Goal: Communication & Community: Answer question/provide support

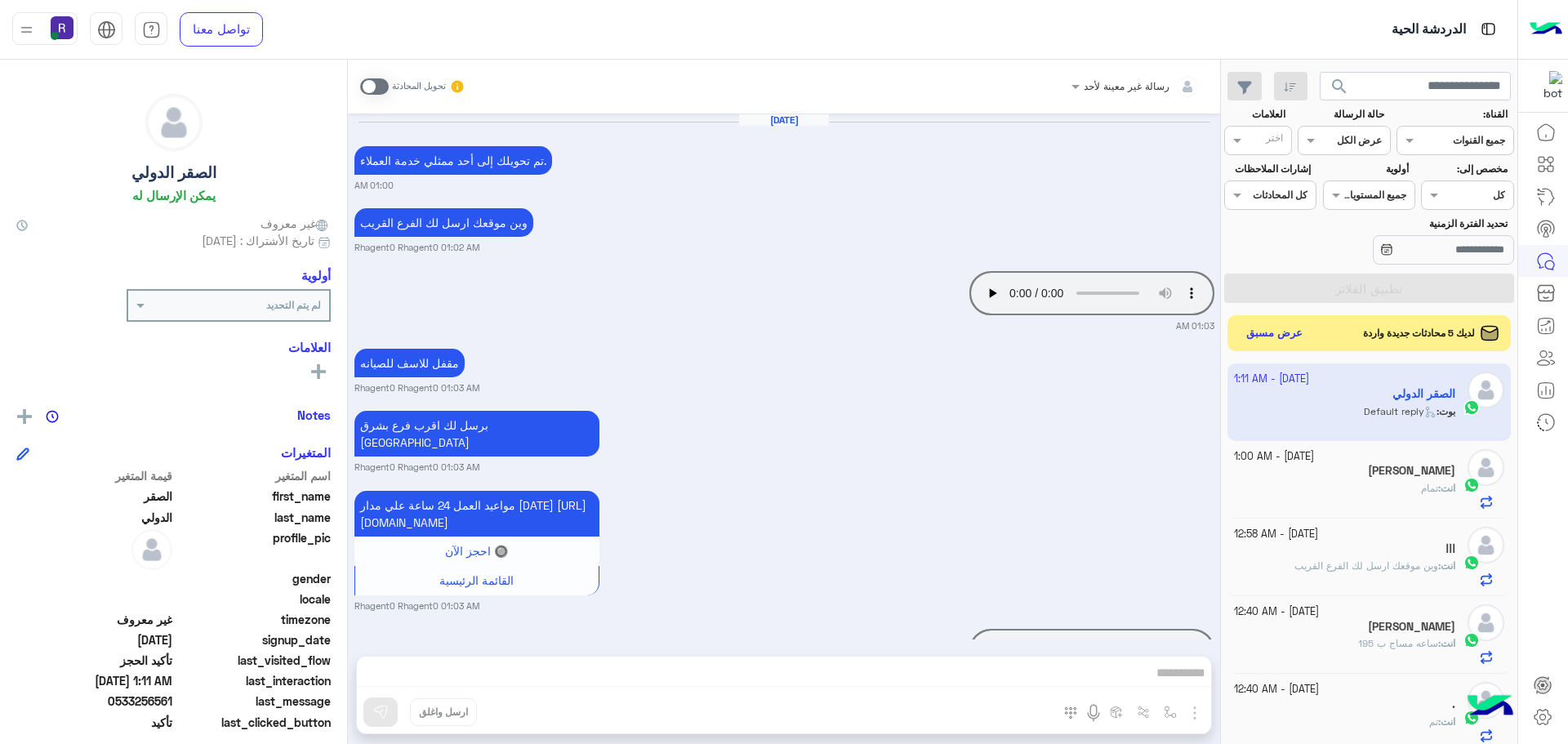
scroll to position [1062, 0]
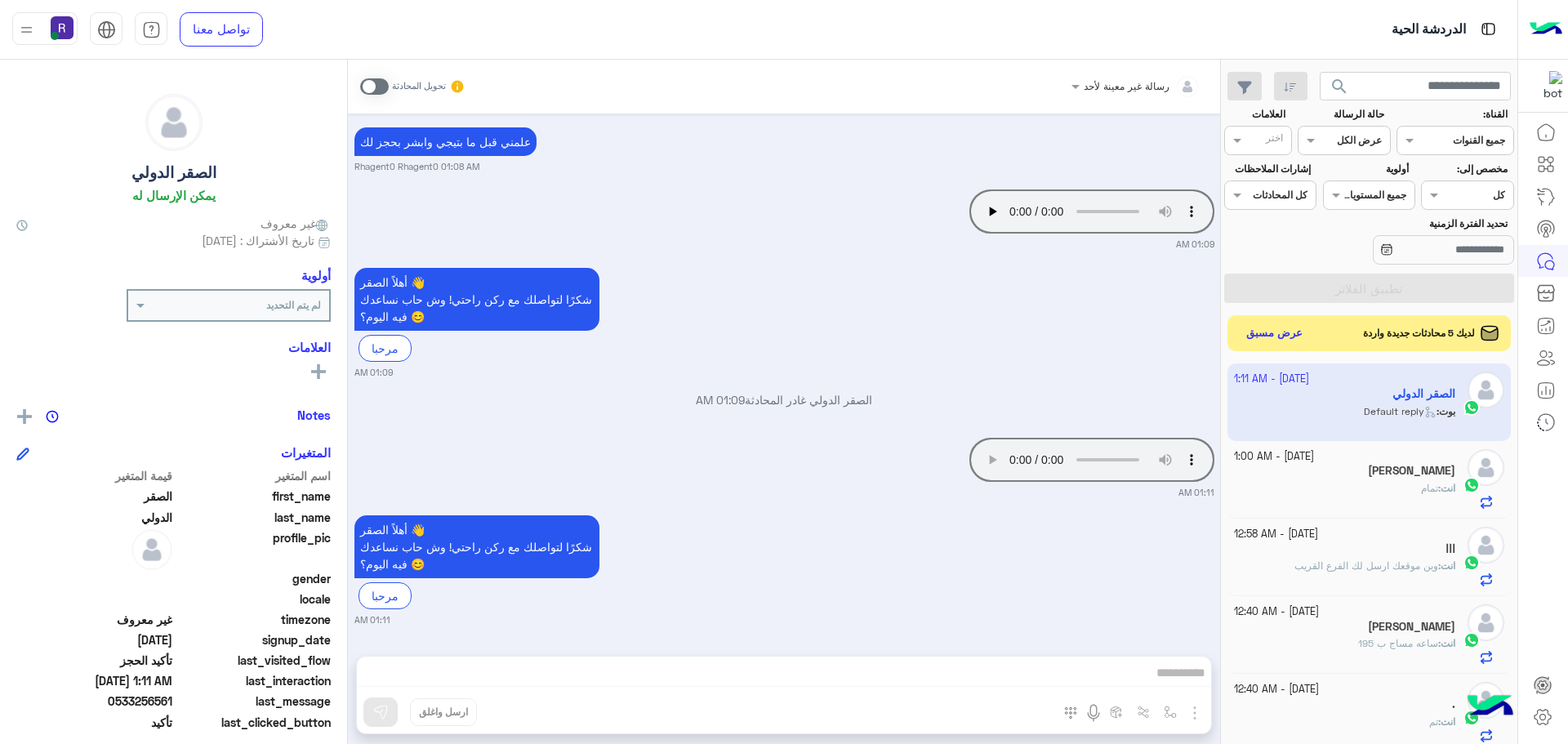
click at [383, 89] on span at bounding box center [375, 87] width 29 height 17
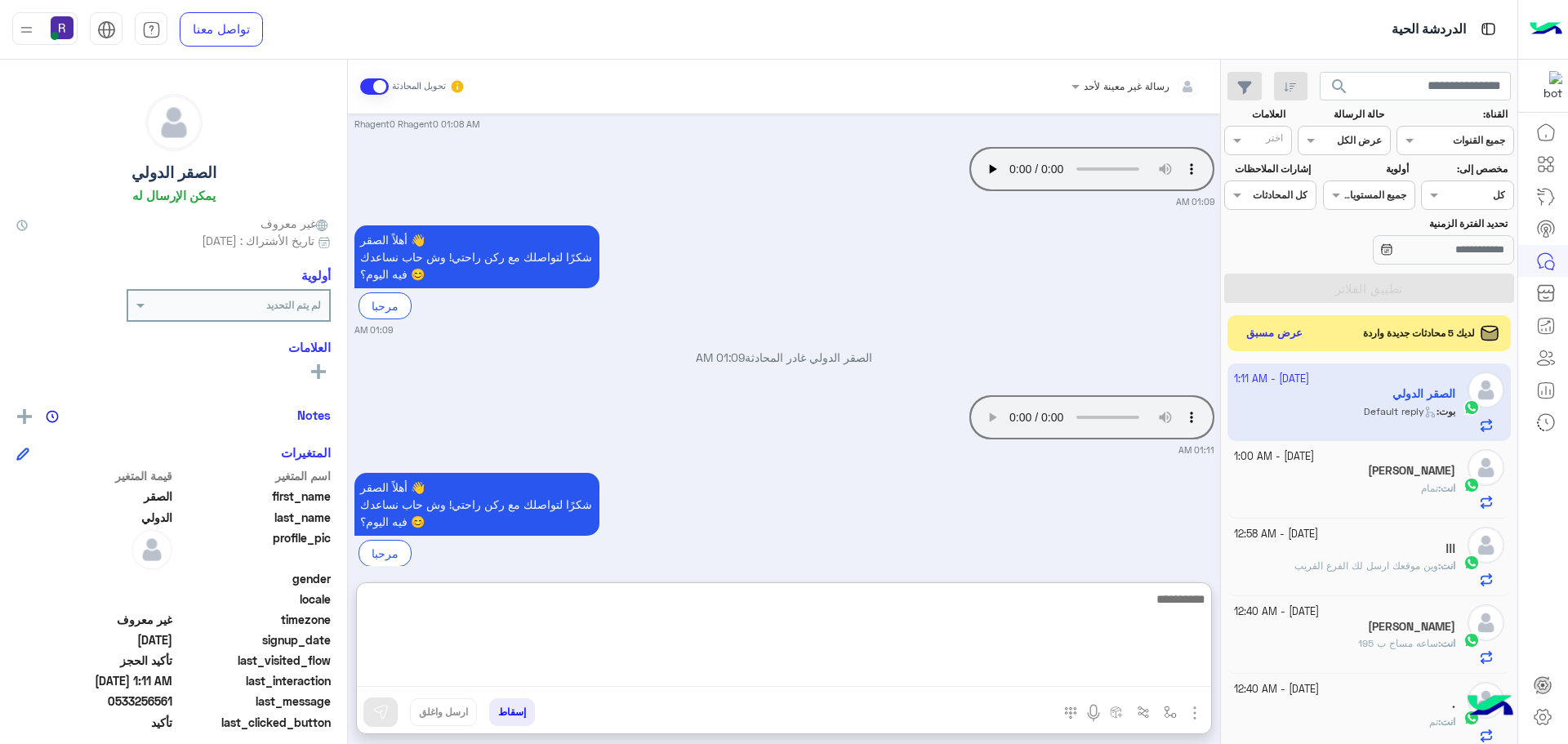
click at [1090, 665] on textarea at bounding box center [784, 637] width 854 height 98
type textarea "**********"
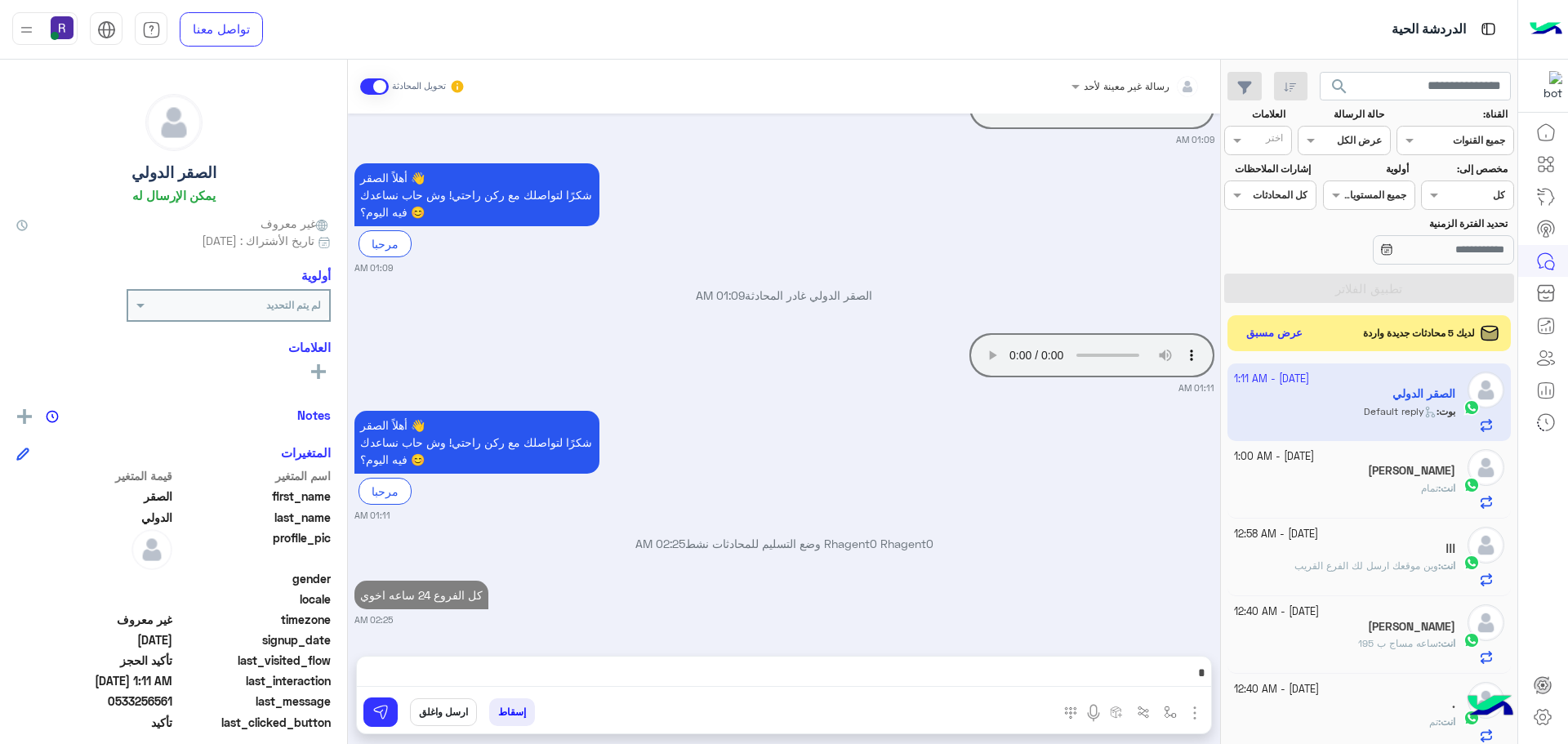
click at [1179, 407] on div "أهلاً الصقر 👋 شكرًا لتواصلك مع ركن راحتي! وش حاب نساعدك فيه [DATE]؟ 😊 مرحبا 01:…" at bounding box center [784, 465] width 860 height 115
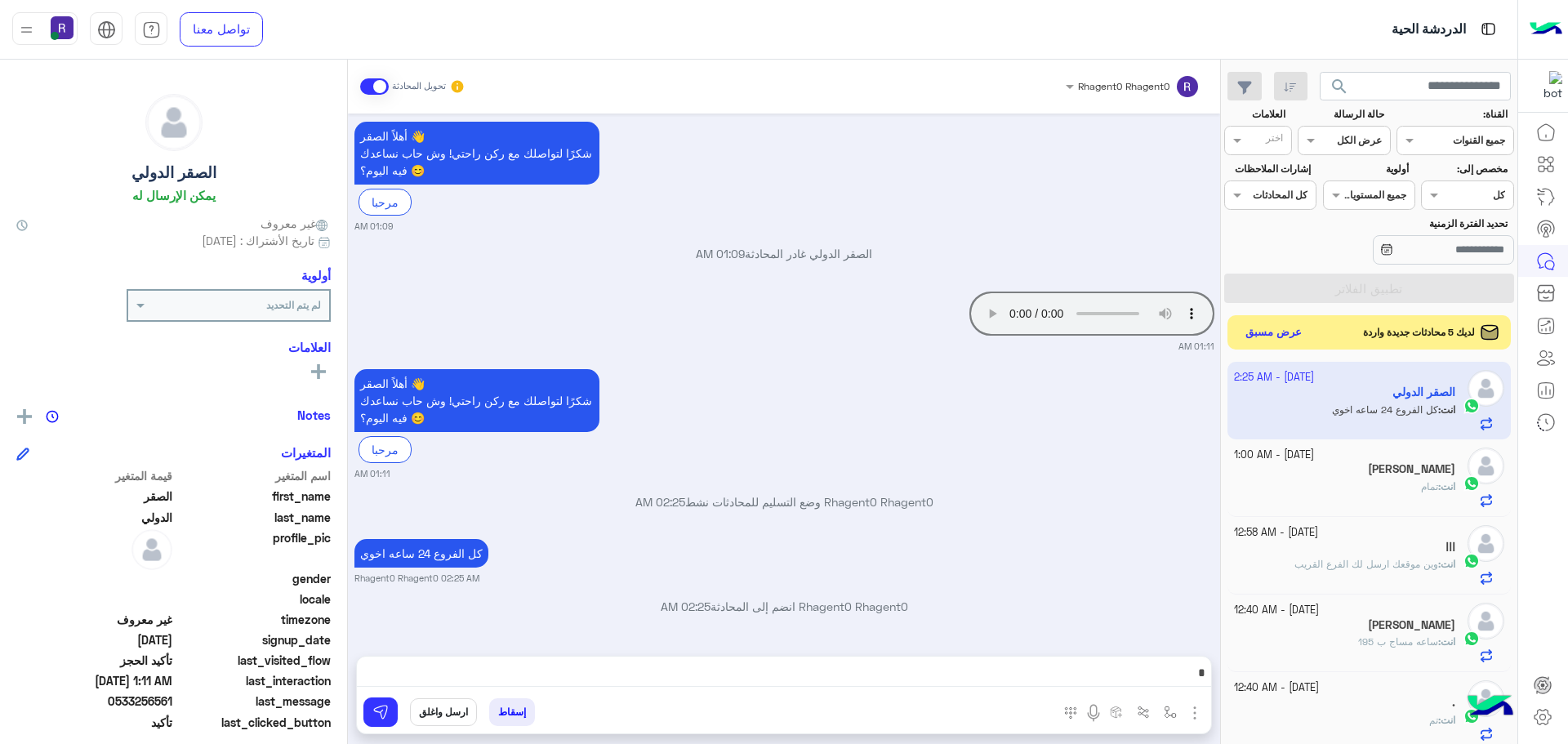
click at [1251, 342] on button "عرض مسبق" at bounding box center [1275, 332] width 69 height 22
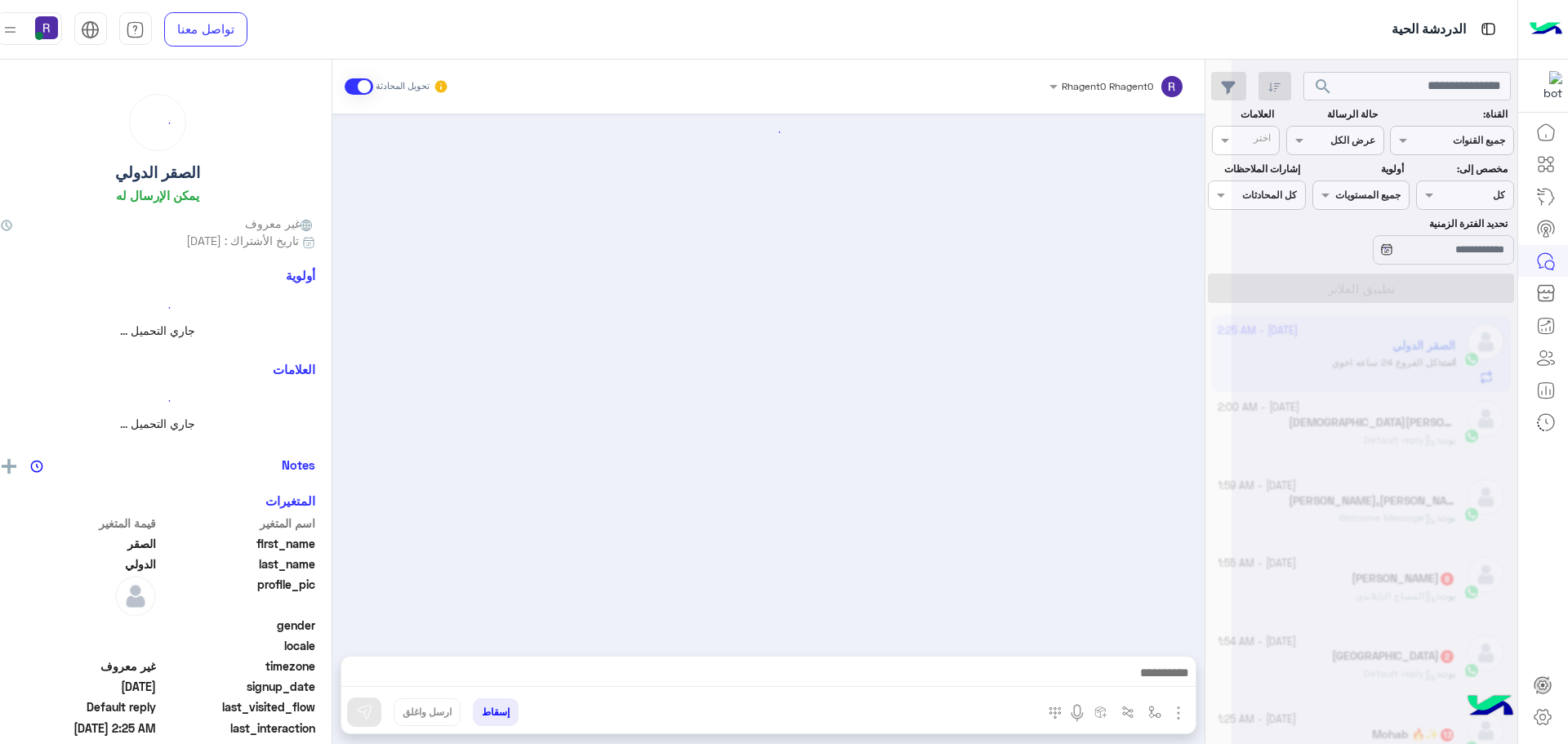
scroll to position [1006, 0]
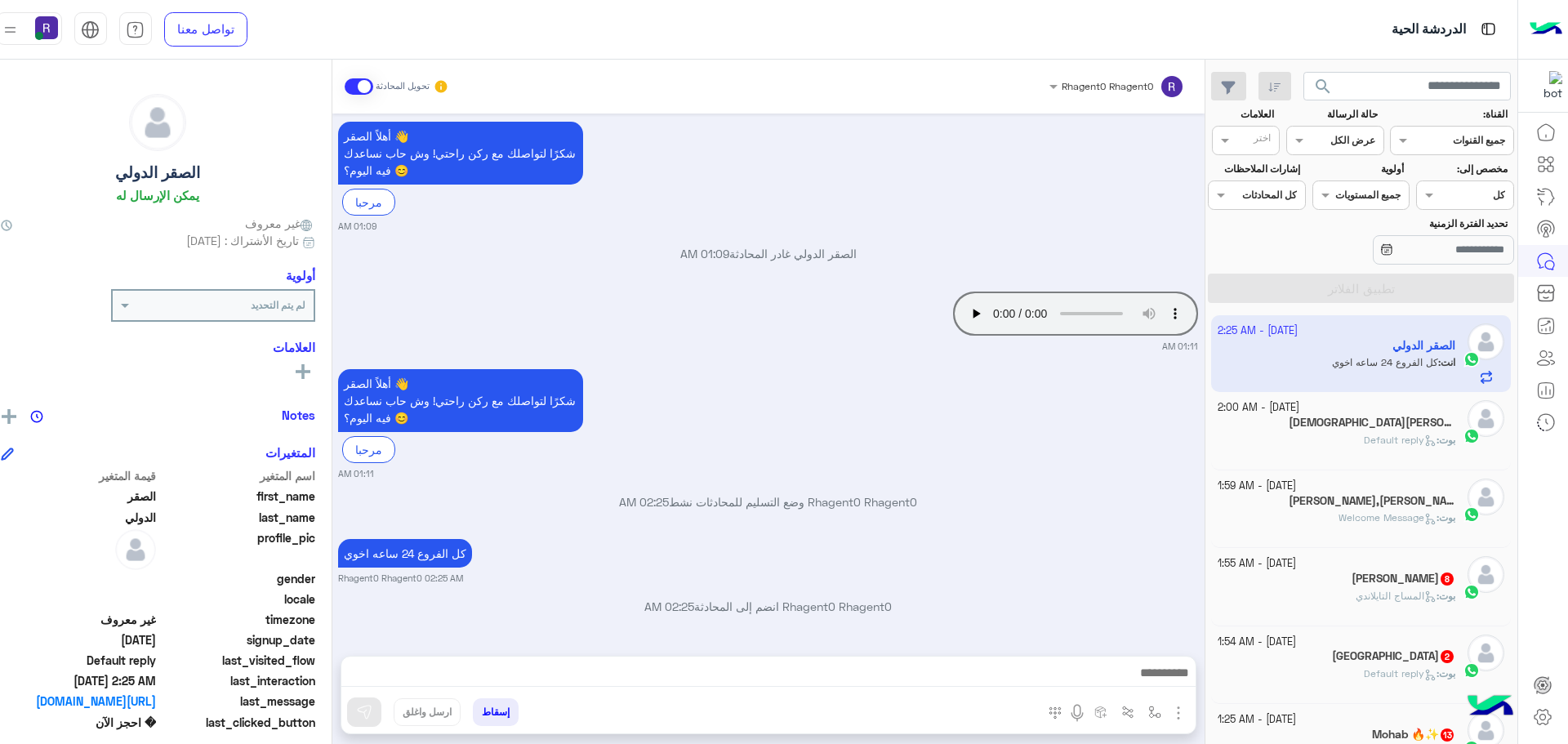
click at [1387, 414] on div "[DATE] - 2:00 AM" at bounding box center [1336, 408] width 238 height 16
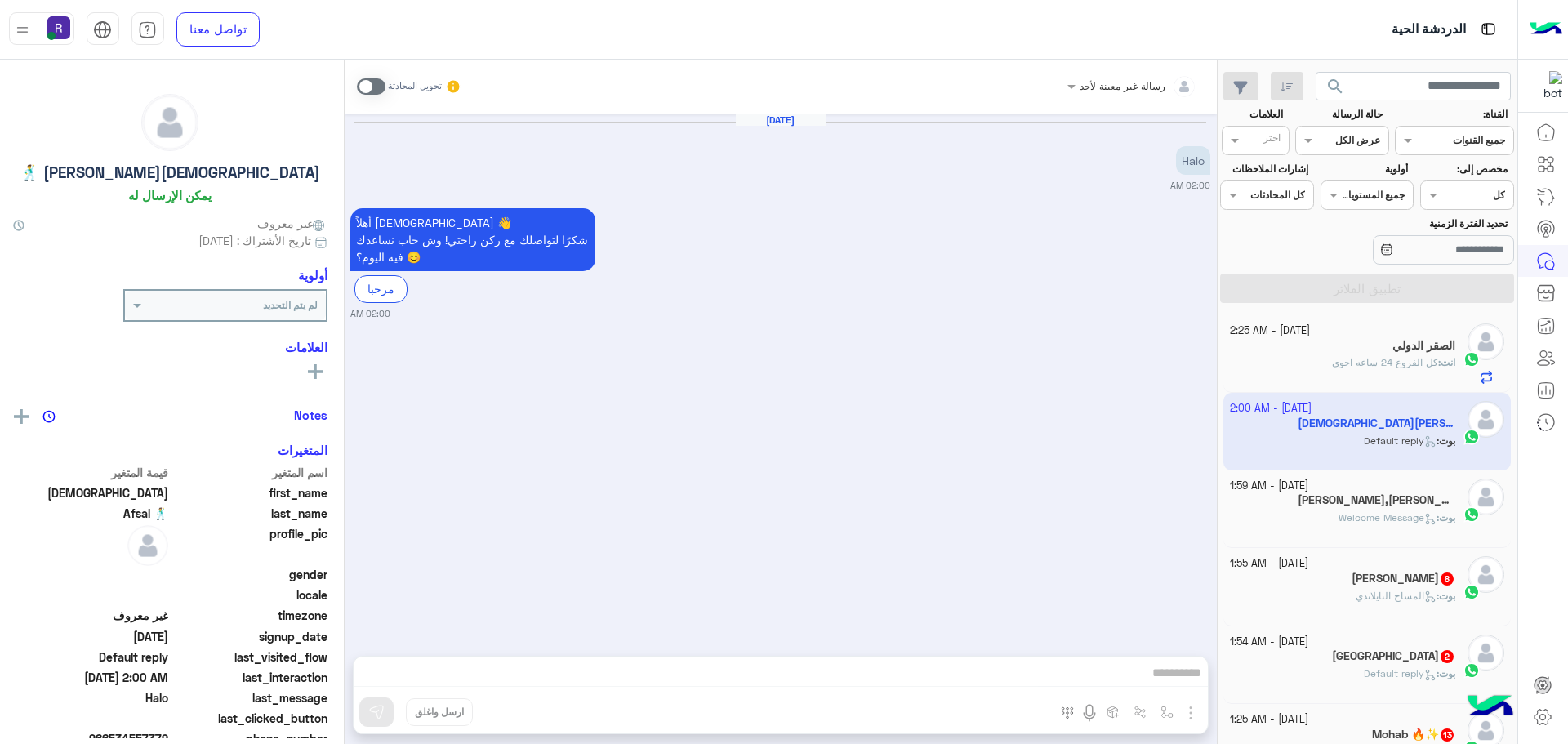
click at [384, 83] on span at bounding box center [371, 87] width 29 height 17
click at [1194, 708] on img "button" at bounding box center [1191, 712] width 20 height 20
click at [1168, 690] on button "الصور" at bounding box center [1166, 676] width 70 height 33
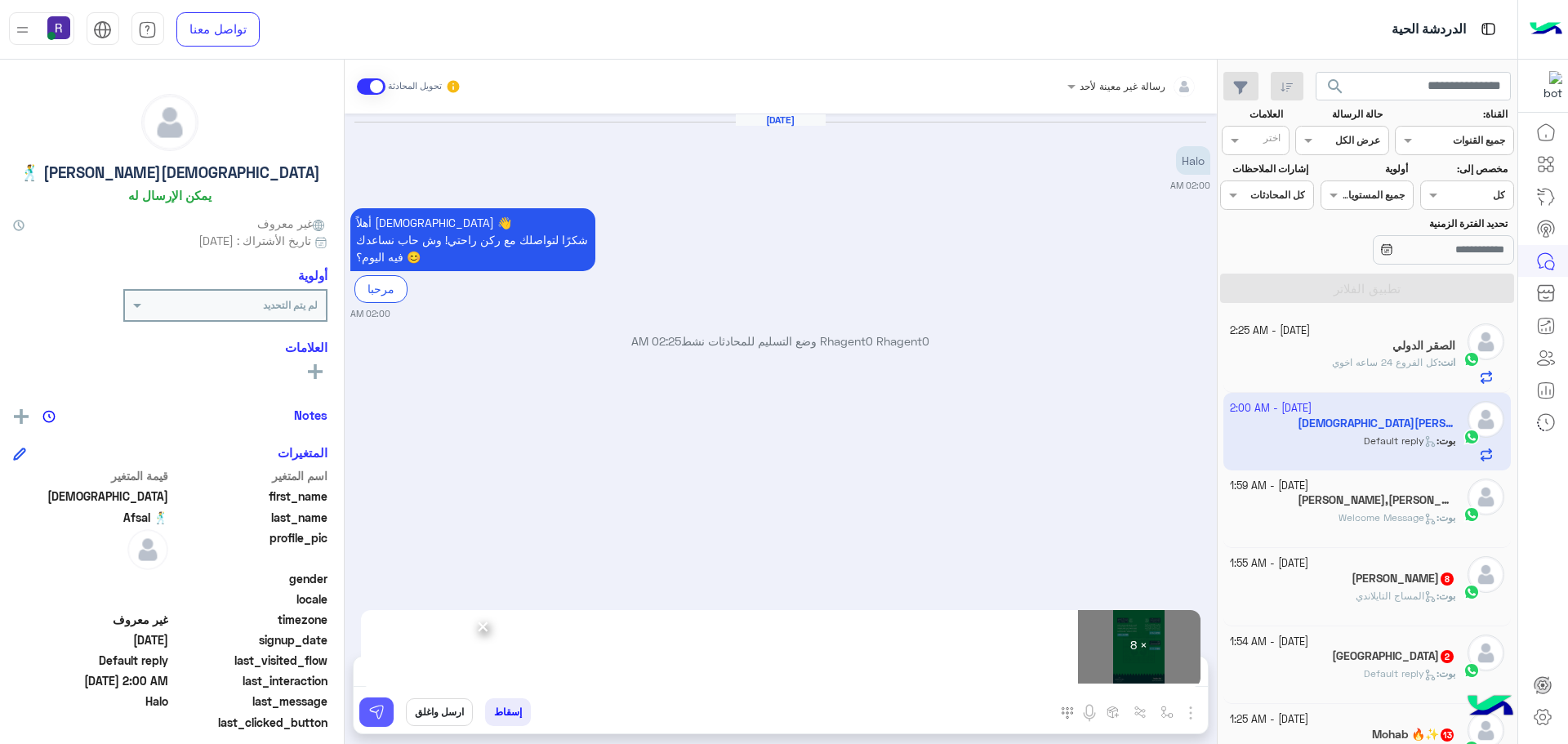
click at [376, 704] on img at bounding box center [376, 712] width 17 height 17
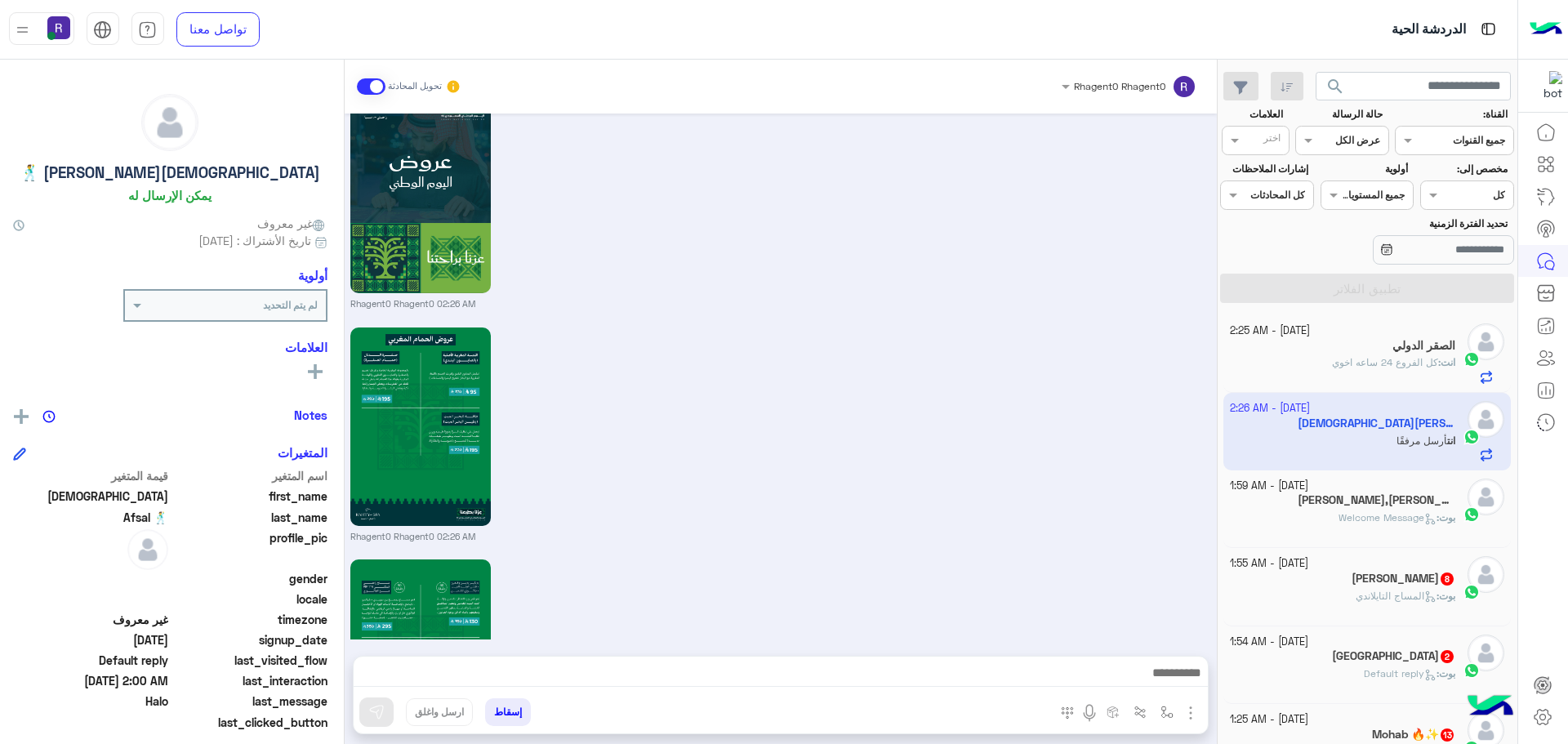
scroll to position [1676, 0]
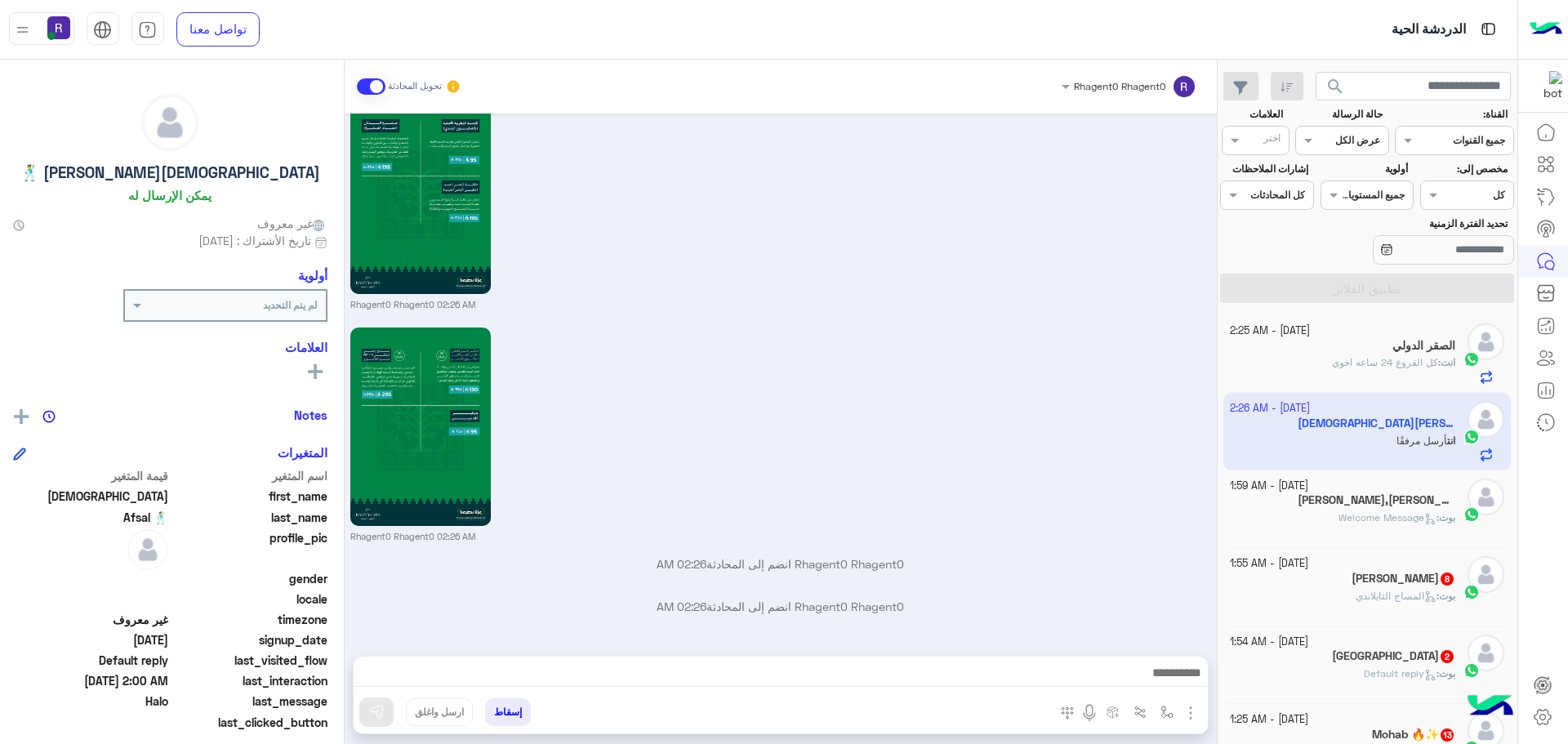
click at [1384, 501] on h5 "[PERSON_NAME] 🕺🏿🏇 1" at bounding box center [1376, 499] width 157 height 14
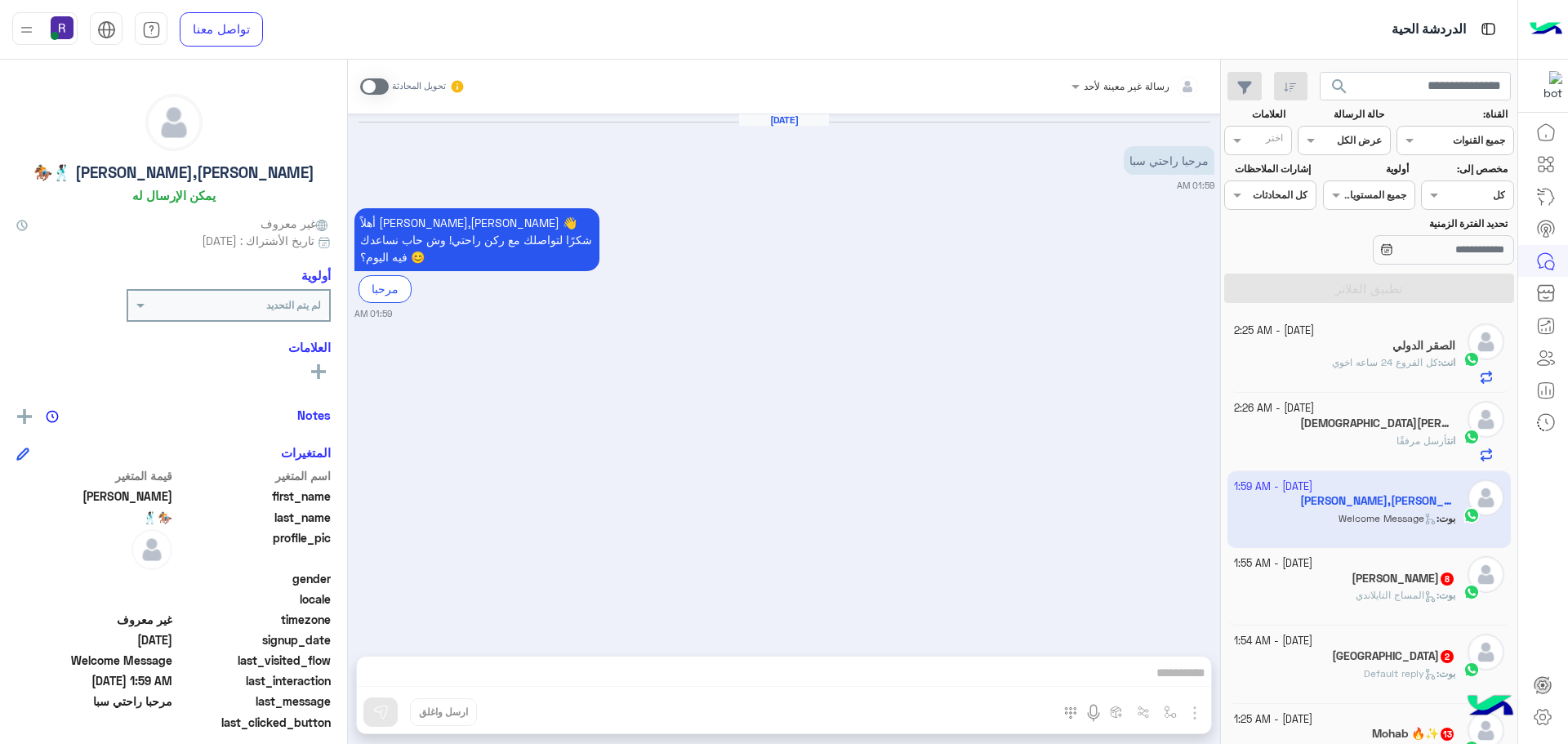
click at [362, 88] on span at bounding box center [375, 87] width 29 height 17
click at [1195, 717] on img "button" at bounding box center [1194, 712] width 20 height 20
click at [1165, 682] on span "الصور" at bounding box center [1163, 677] width 30 height 19
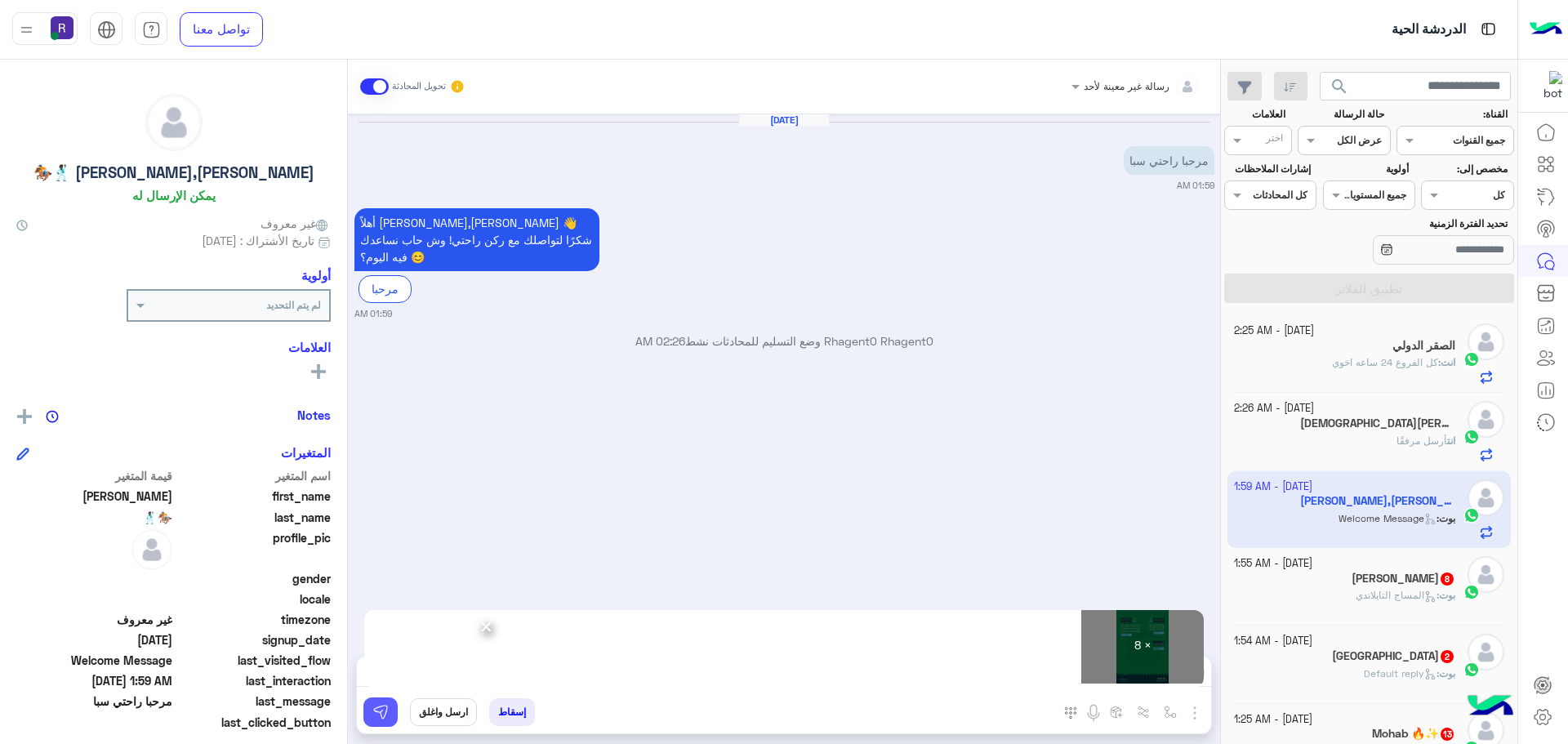
drag, startPoint x: 377, startPoint y: 718, endPoint x: 389, endPoint y: 707, distance: 16.3
click at [377, 718] on img at bounding box center [381, 712] width 17 height 17
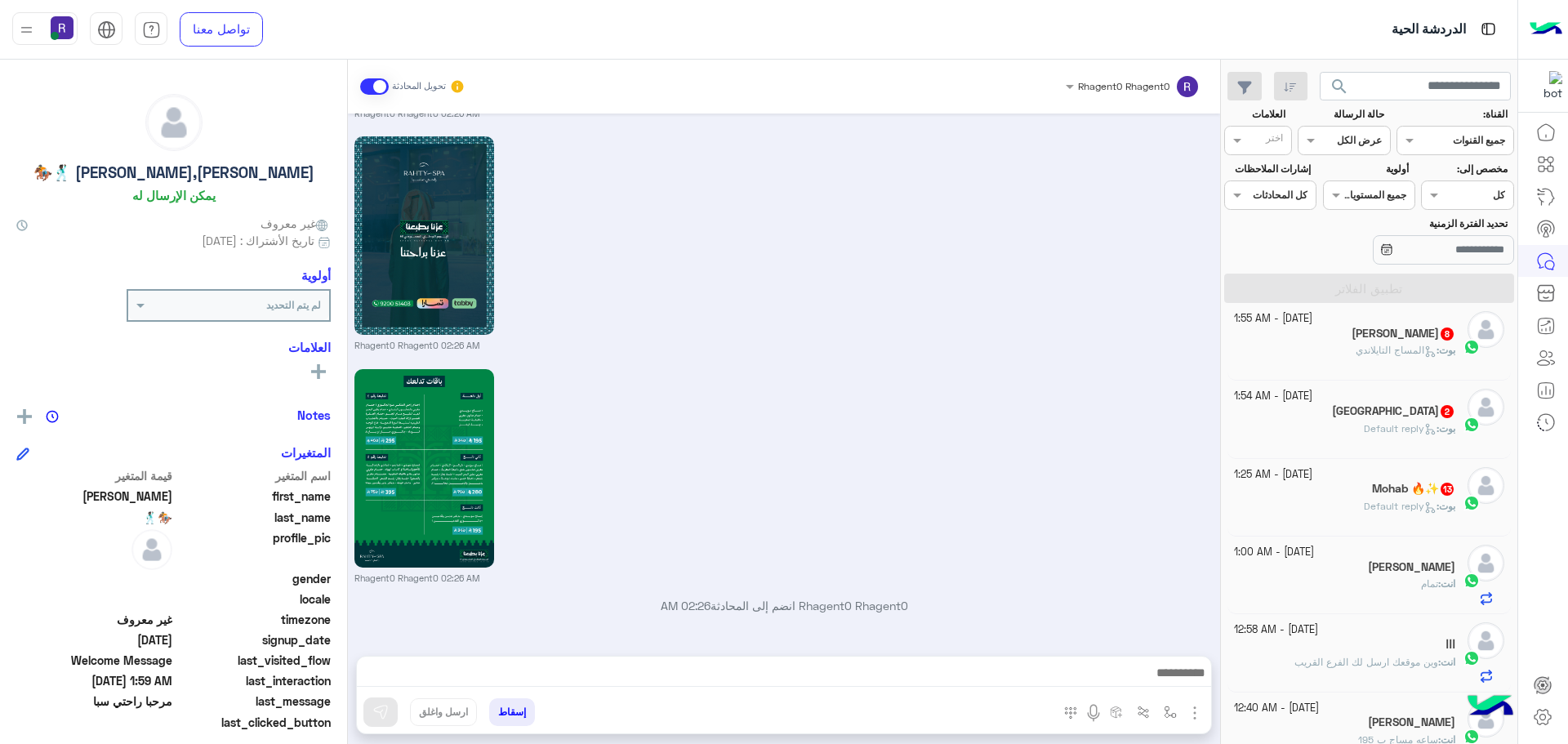
scroll to position [1634, 0]
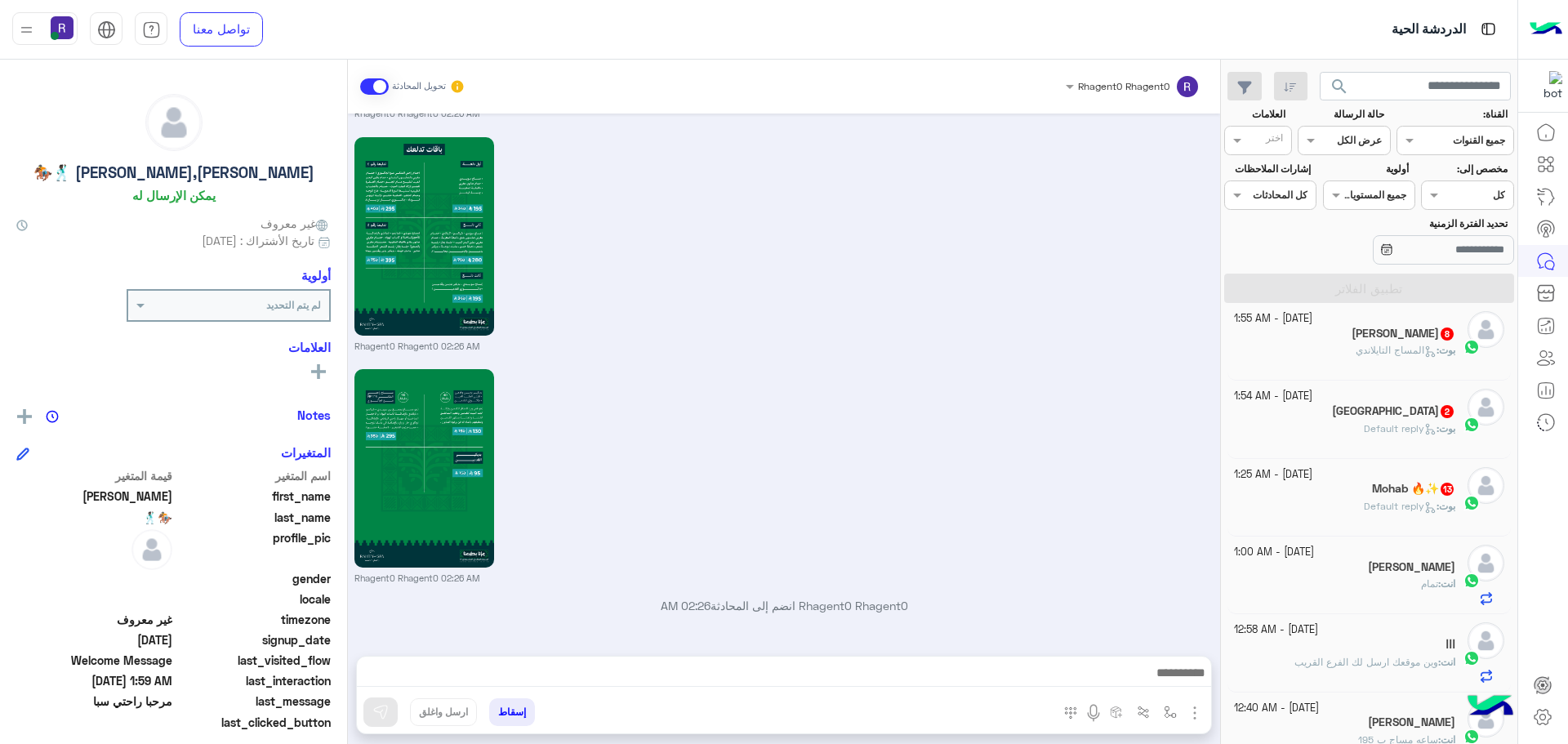
click at [1384, 372] on div "بوت : المساج [PERSON_NAME]" at bounding box center [1345, 357] width 222 height 29
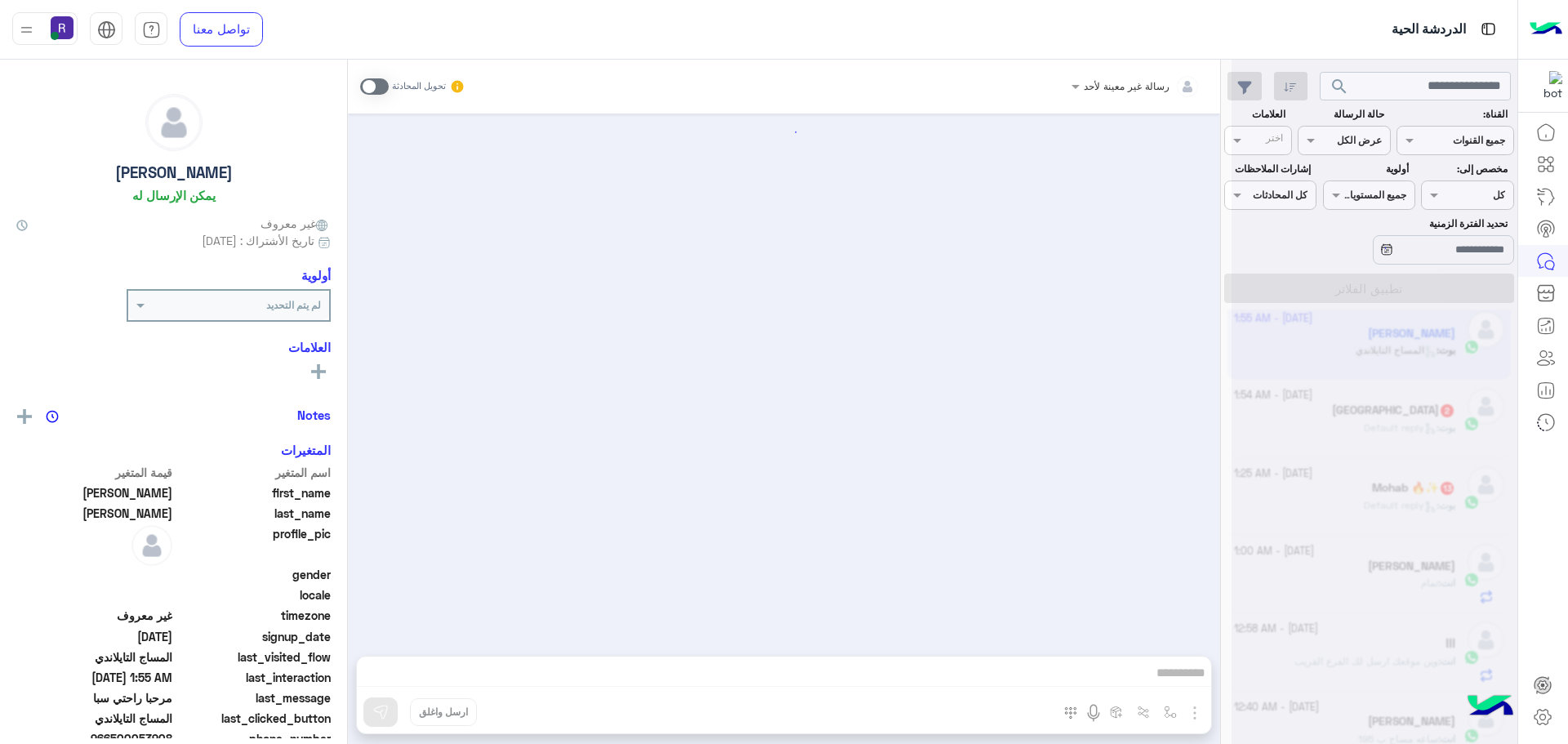
scroll to position [1685, 0]
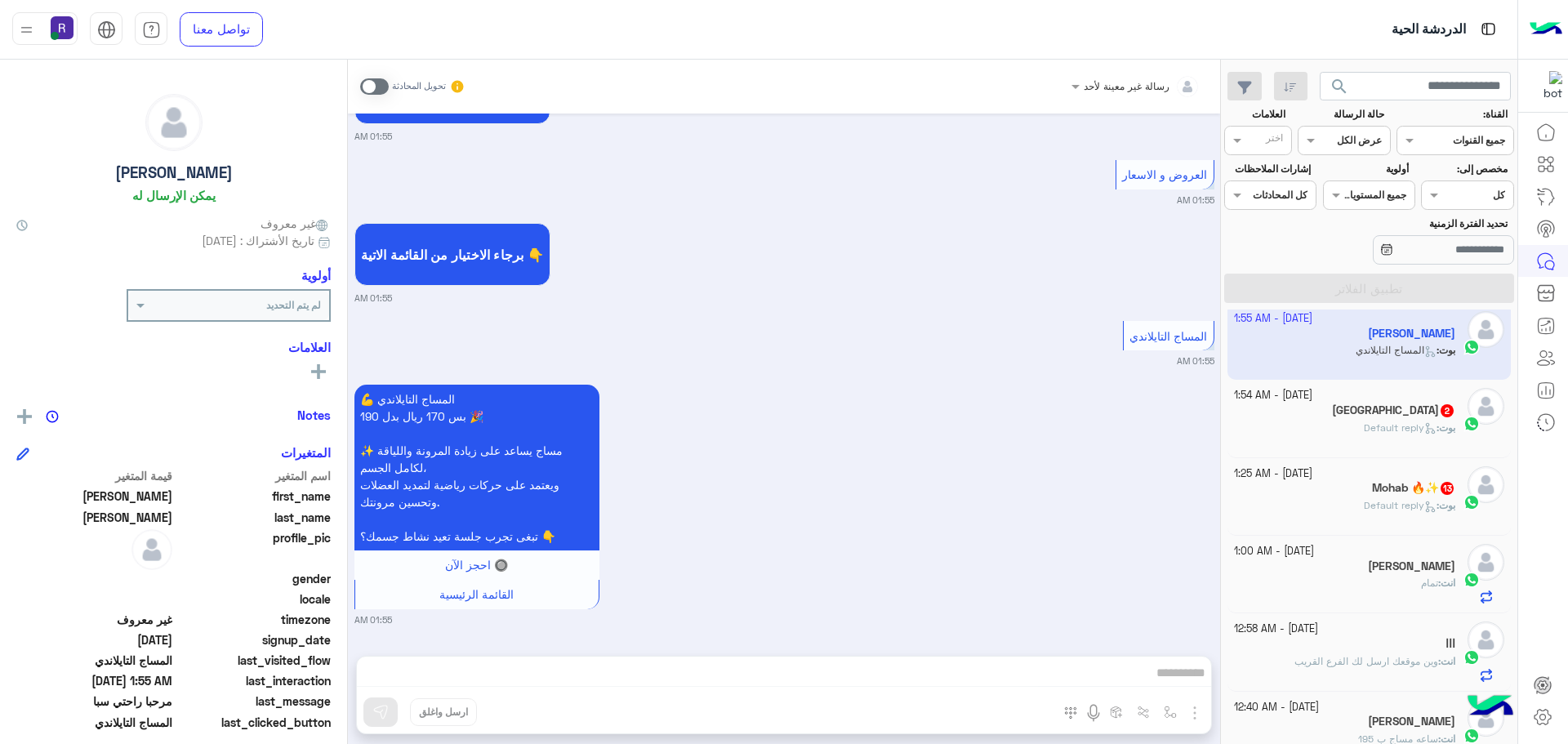
click at [1393, 513] on p "[PERSON_NAME] : Default reply" at bounding box center [1410, 506] width 91 height 15
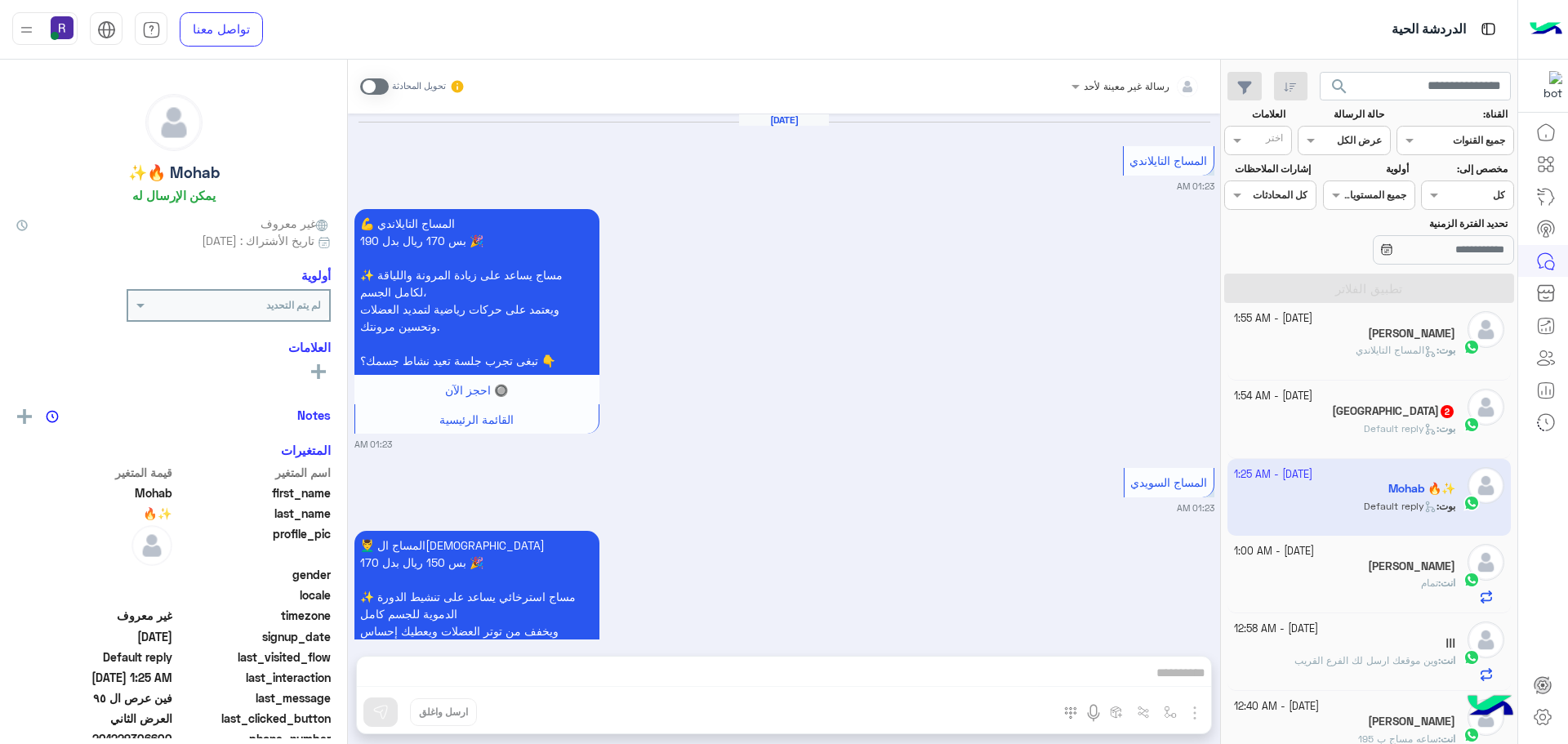
scroll to position [2848, 0]
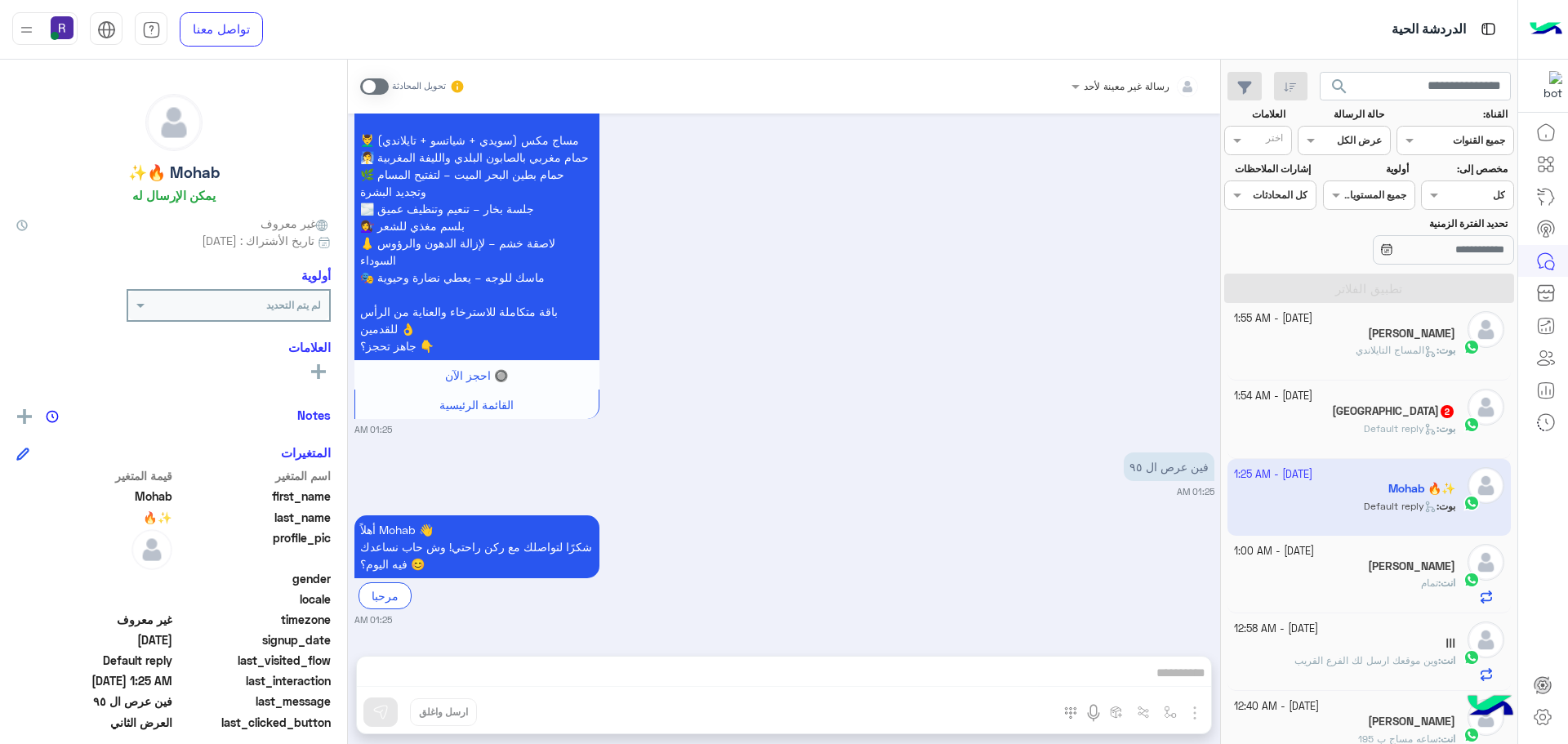
click at [377, 85] on span at bounding box center [375, 87] width 29 height 17
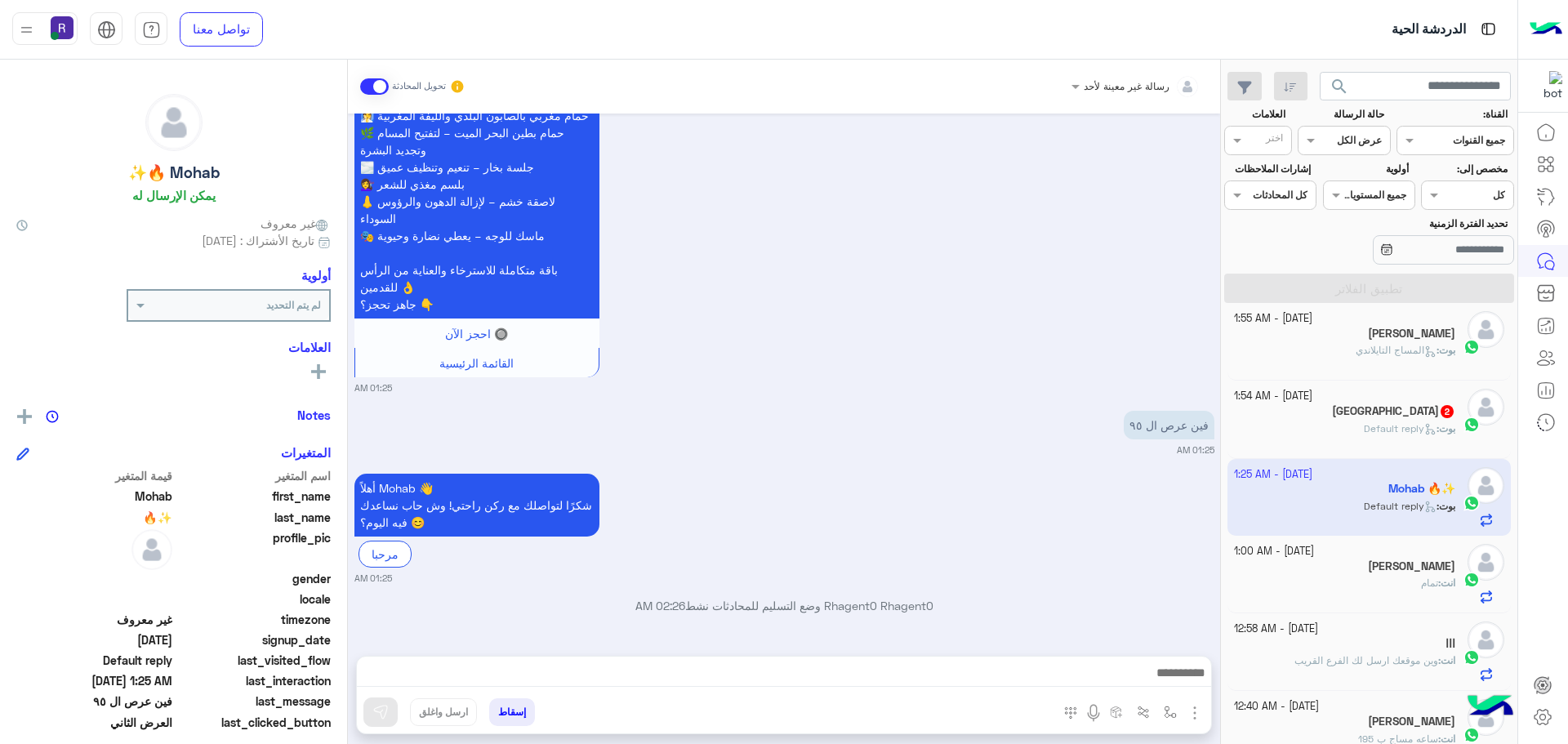
click at [1200, 716] on img "button" at bounding box center [1194, 712] width 20 height 20
click at [1168, 678] on span "الصور" at bounding box center [1163, 677] width 30 height 19
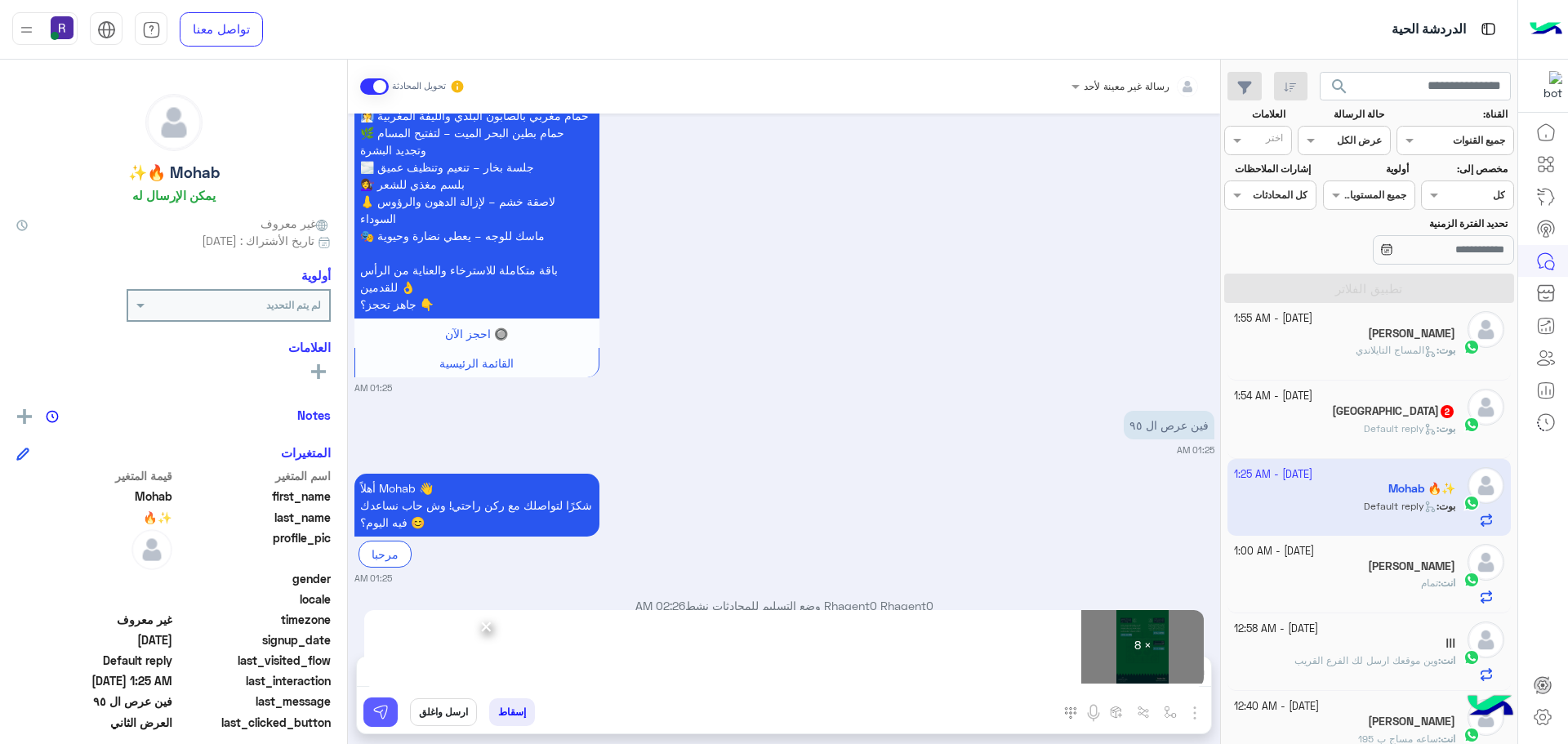
click at [384, 711] on img at bounding box center [381, 712] width 17 height 17
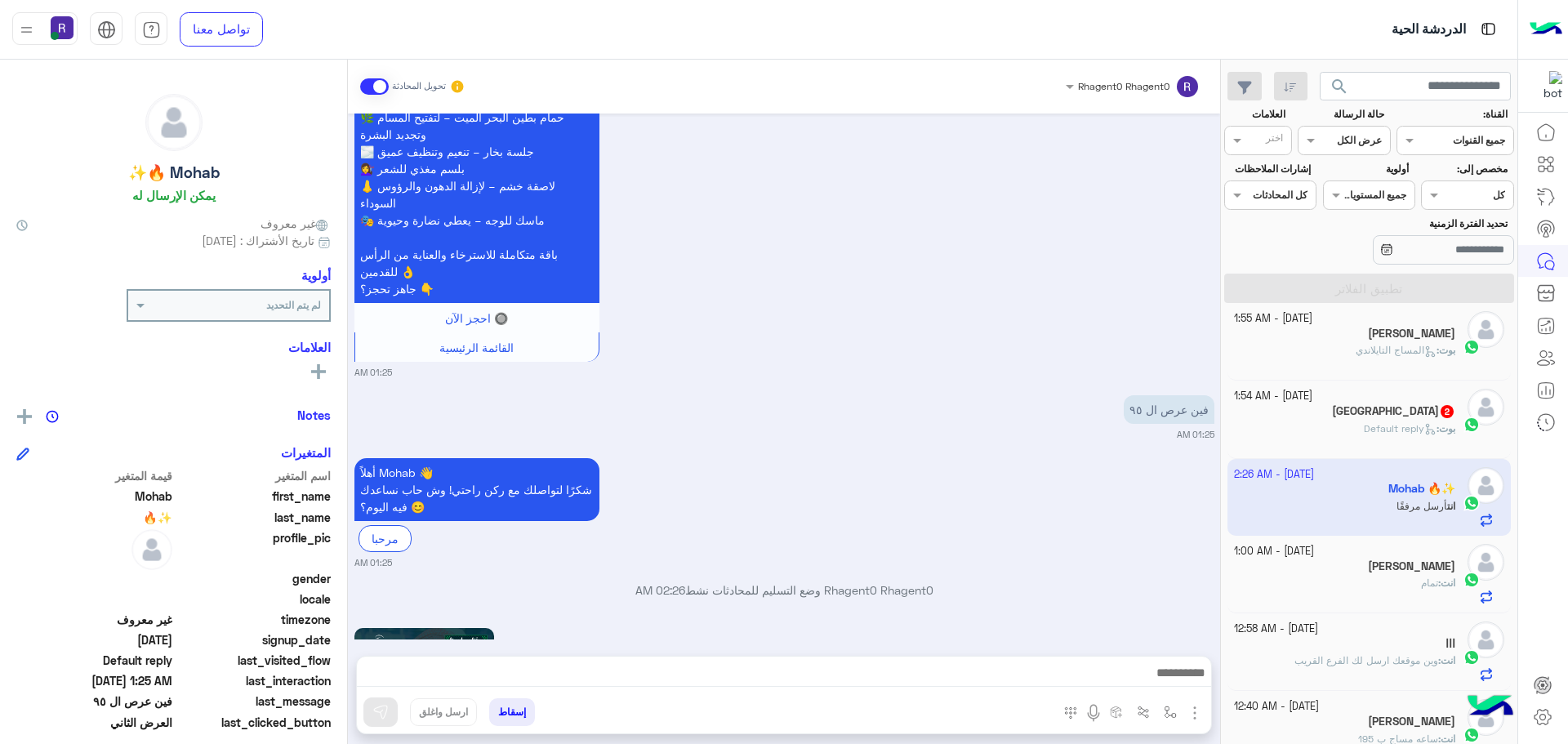
scroll to position [4790, 0]
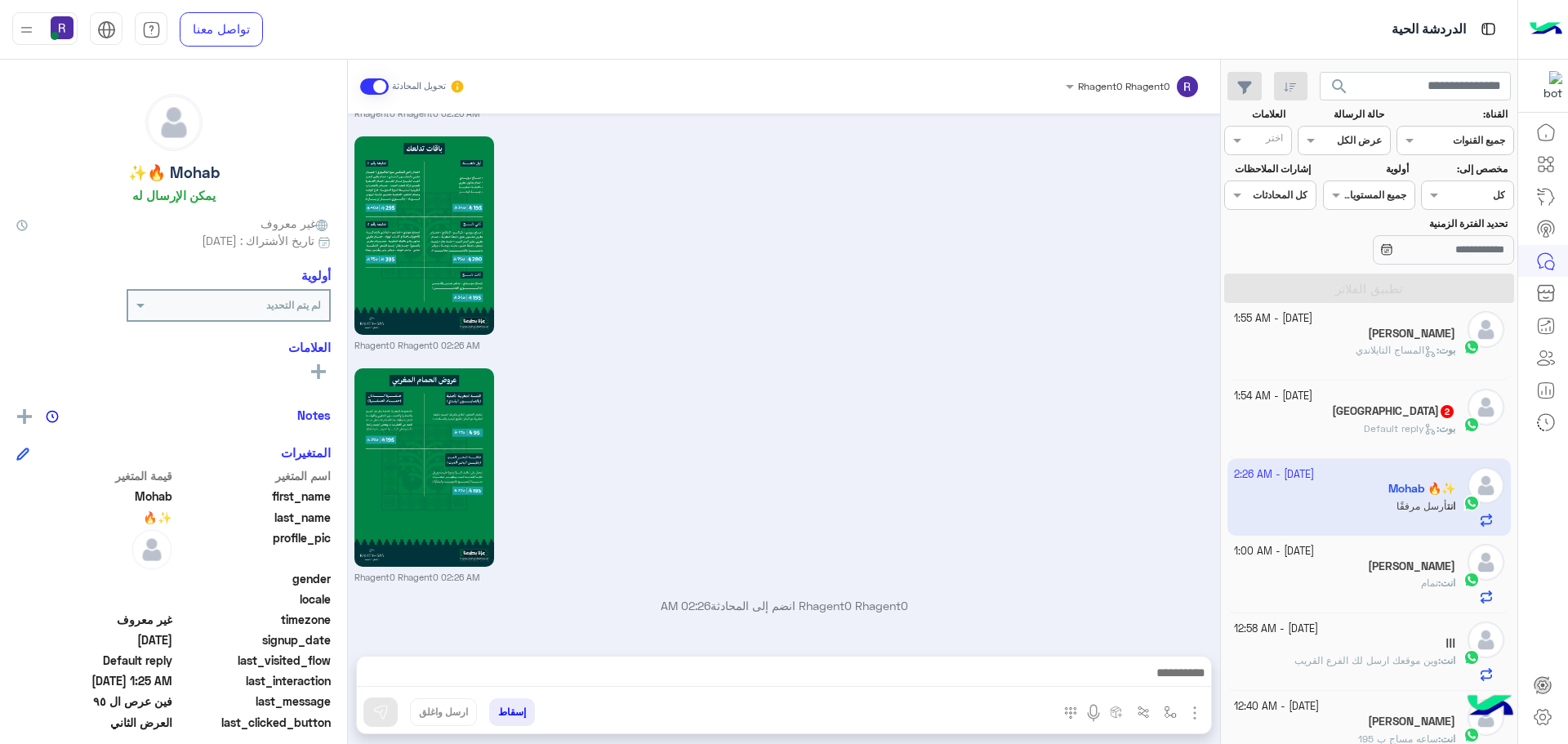
click at [1390, 414] on div "Salem 2" at bounding box center [1345, 413] width 222 height 17
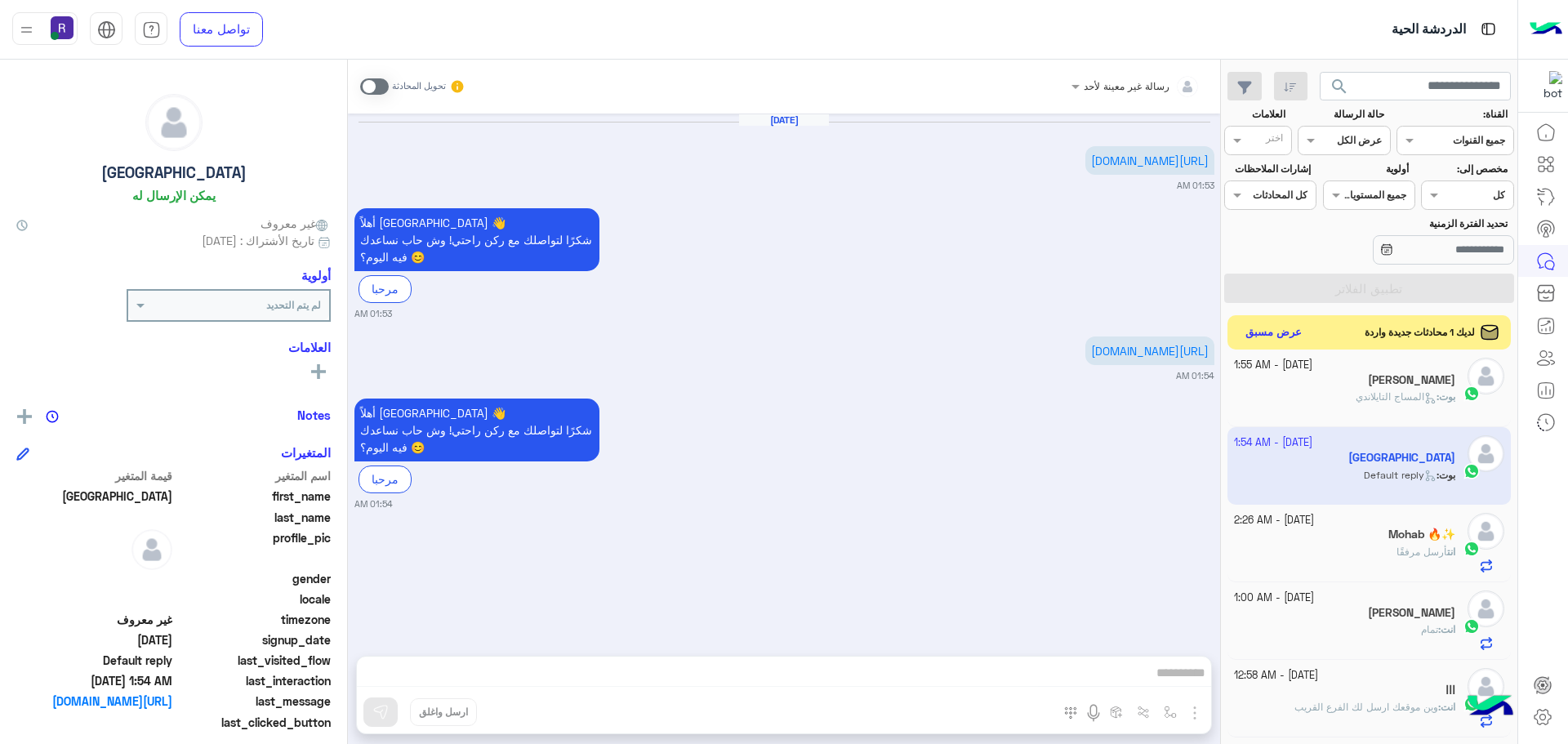
click at [1280, 333] on button "عرض مسبق" at bounding box center [1275, 332] width 69 height 22
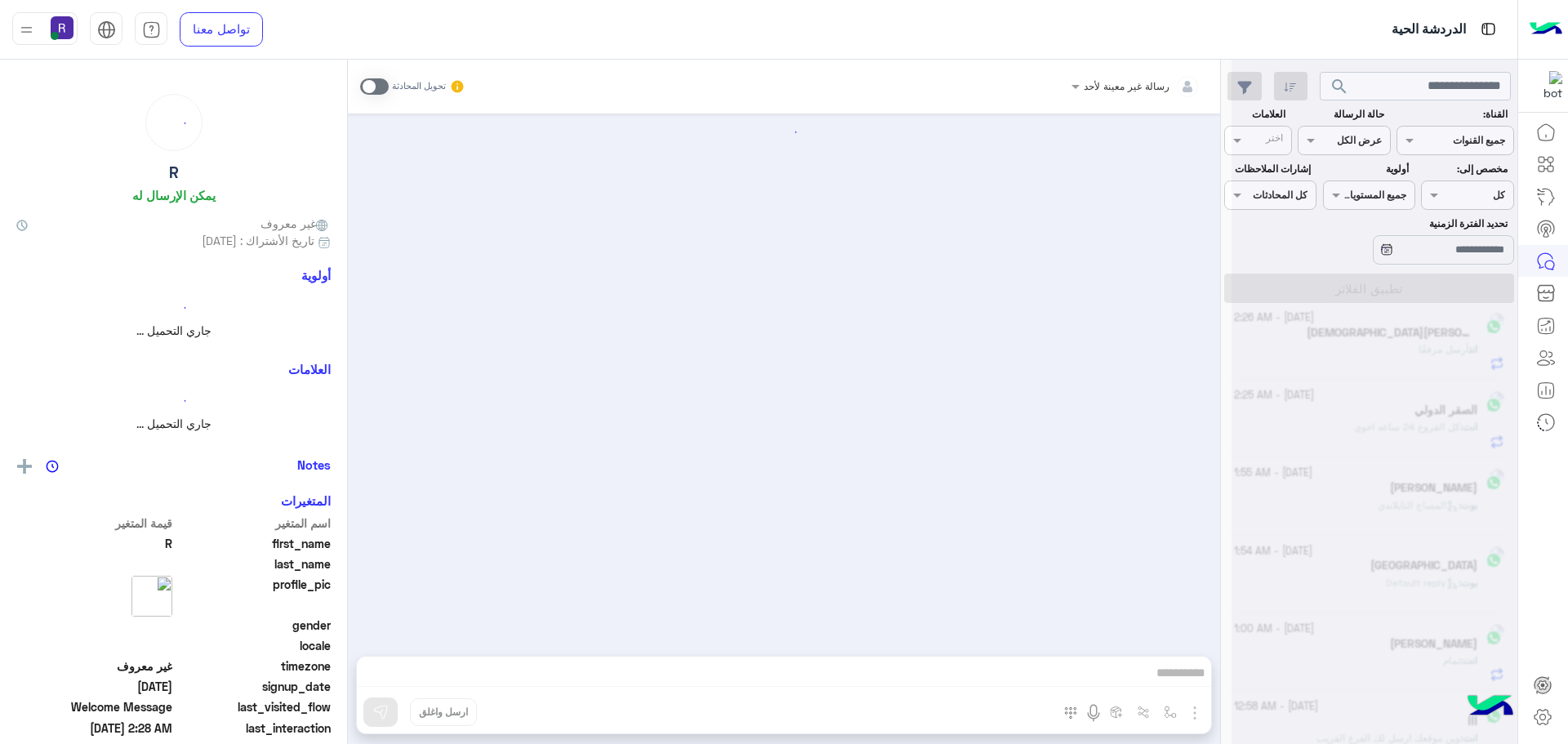
scroll to position [245, 0]
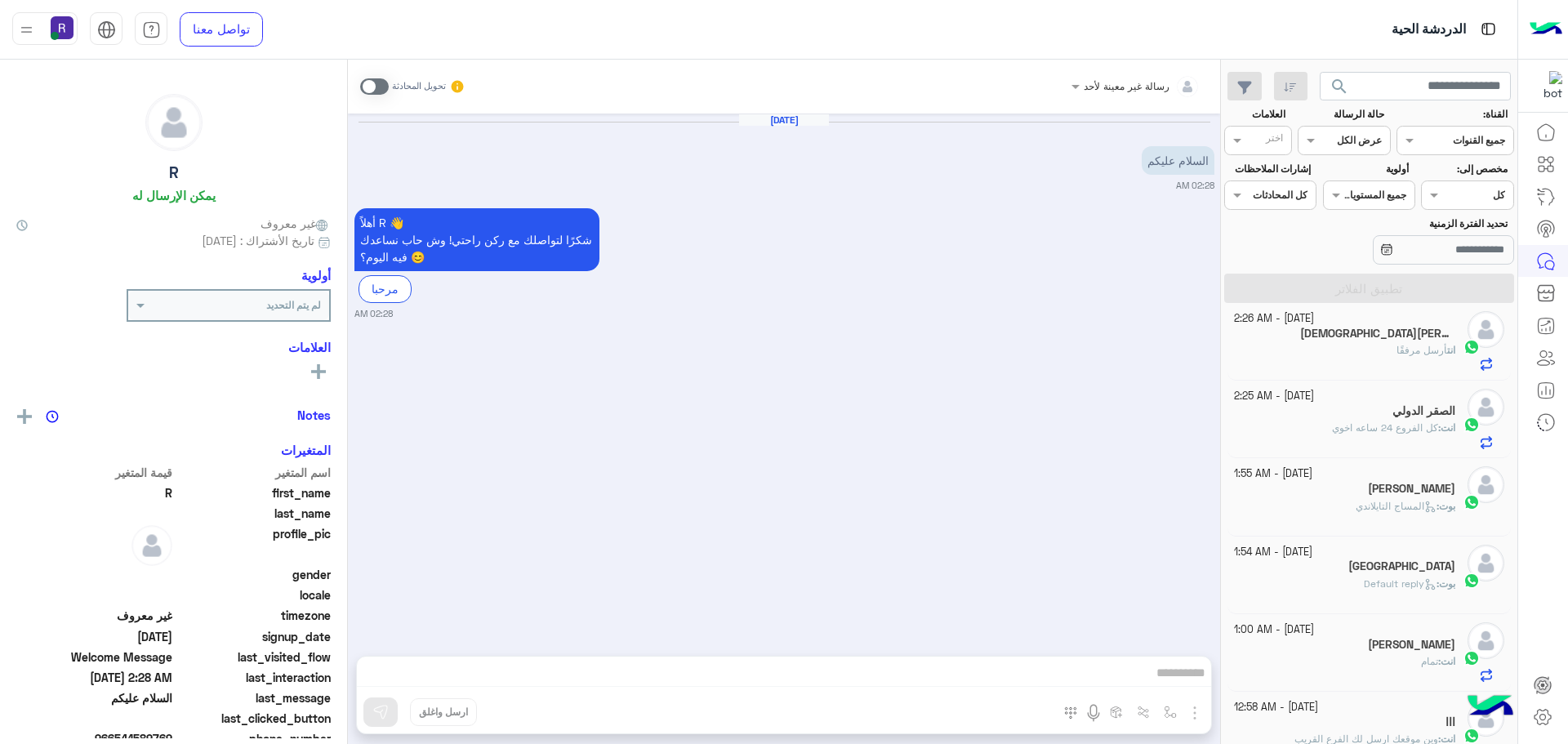
drag, startPoint x: 370, startPoint y: 93, endPoint x: 385, endPoint y: 98, distance: 15.8
click at [370, 93] on span at bounding box center [375, 87] width 29 height 17
click at [1201, 714] on img "button" at bounding box center [1194, 712] width 20 height 20
click at [1158, 685] on span "الصور" at bounding box center [1163, 677] width 30 height 19
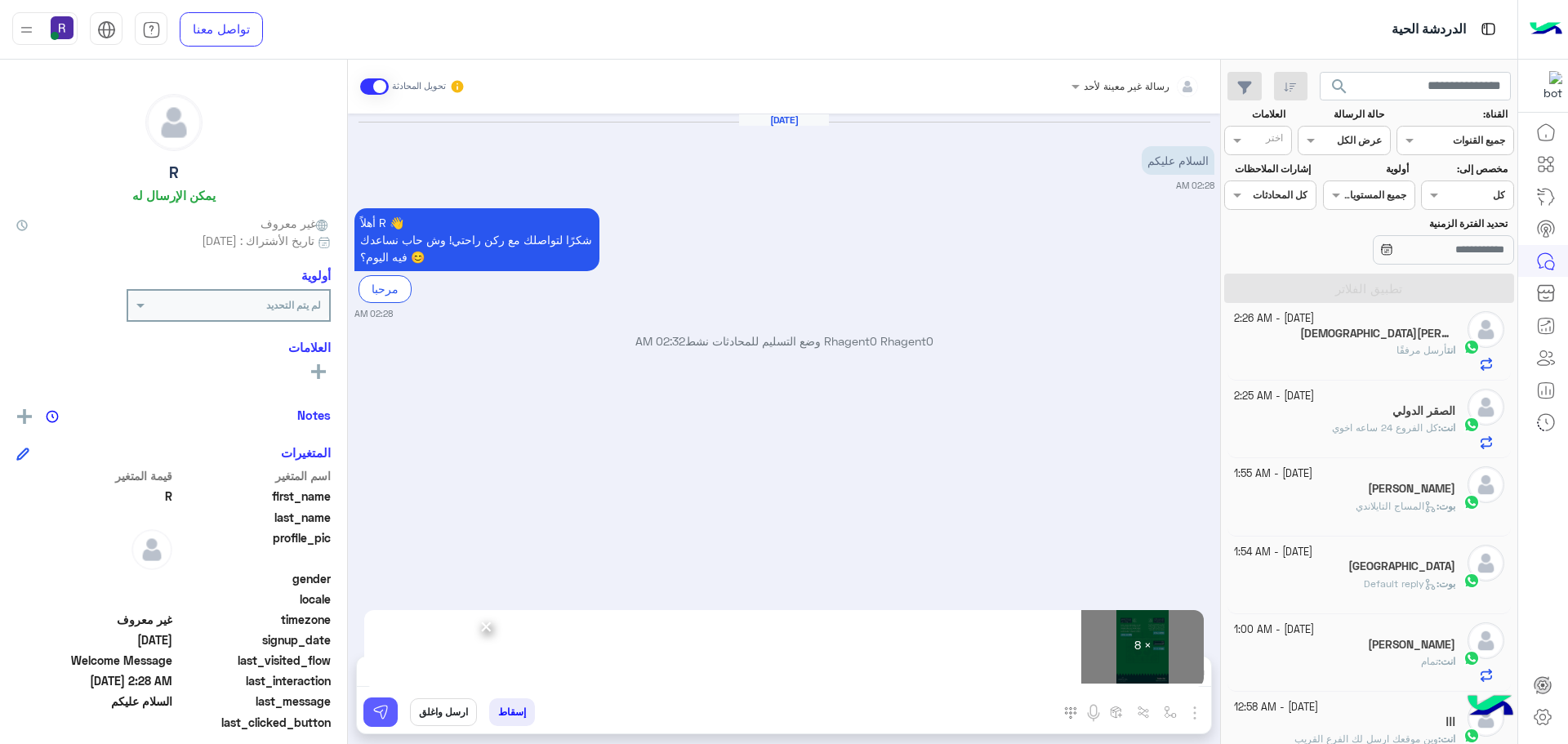
click at [390, 713] on button at bounding box center [380, 712] width 34 height 30
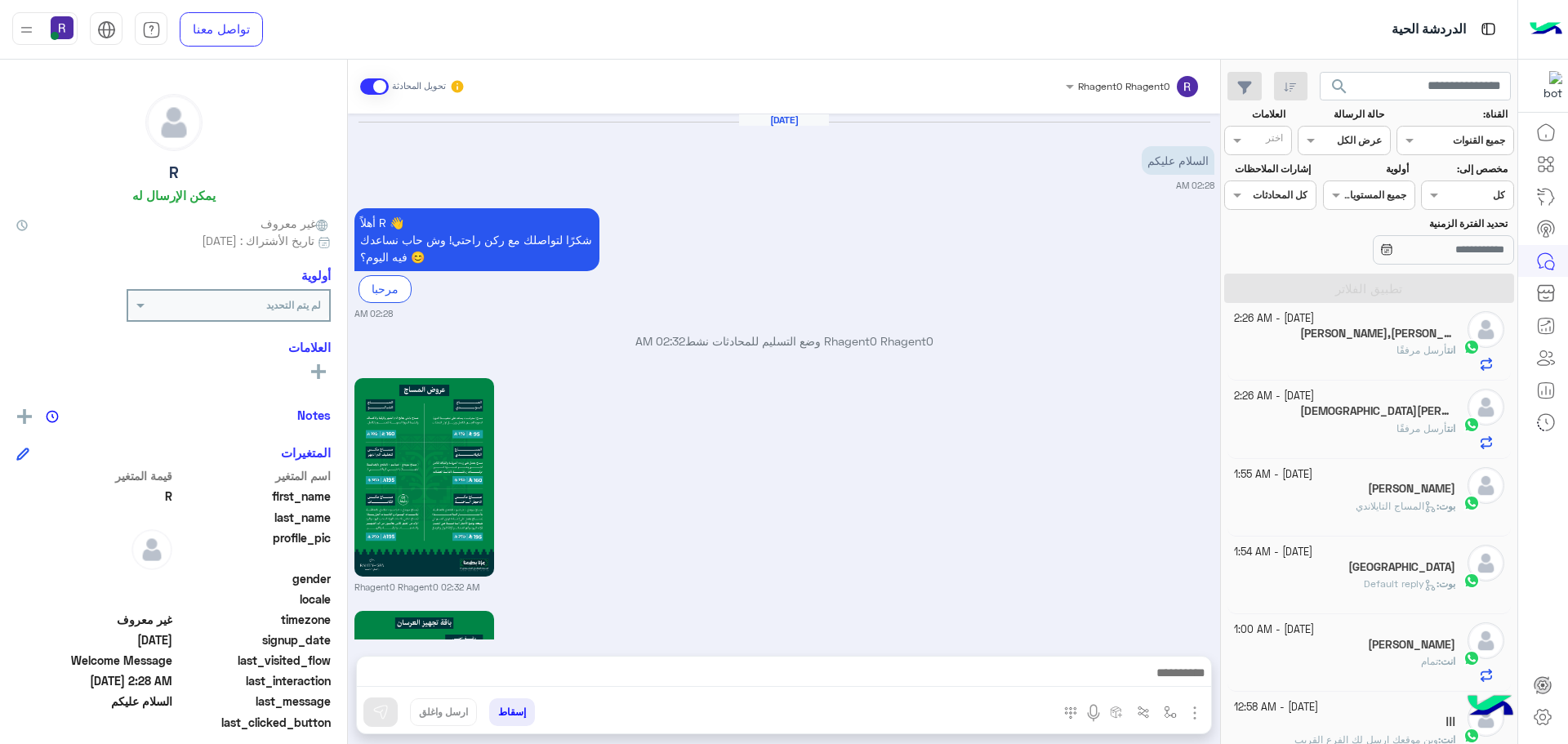
scroll to position [1759, 0]
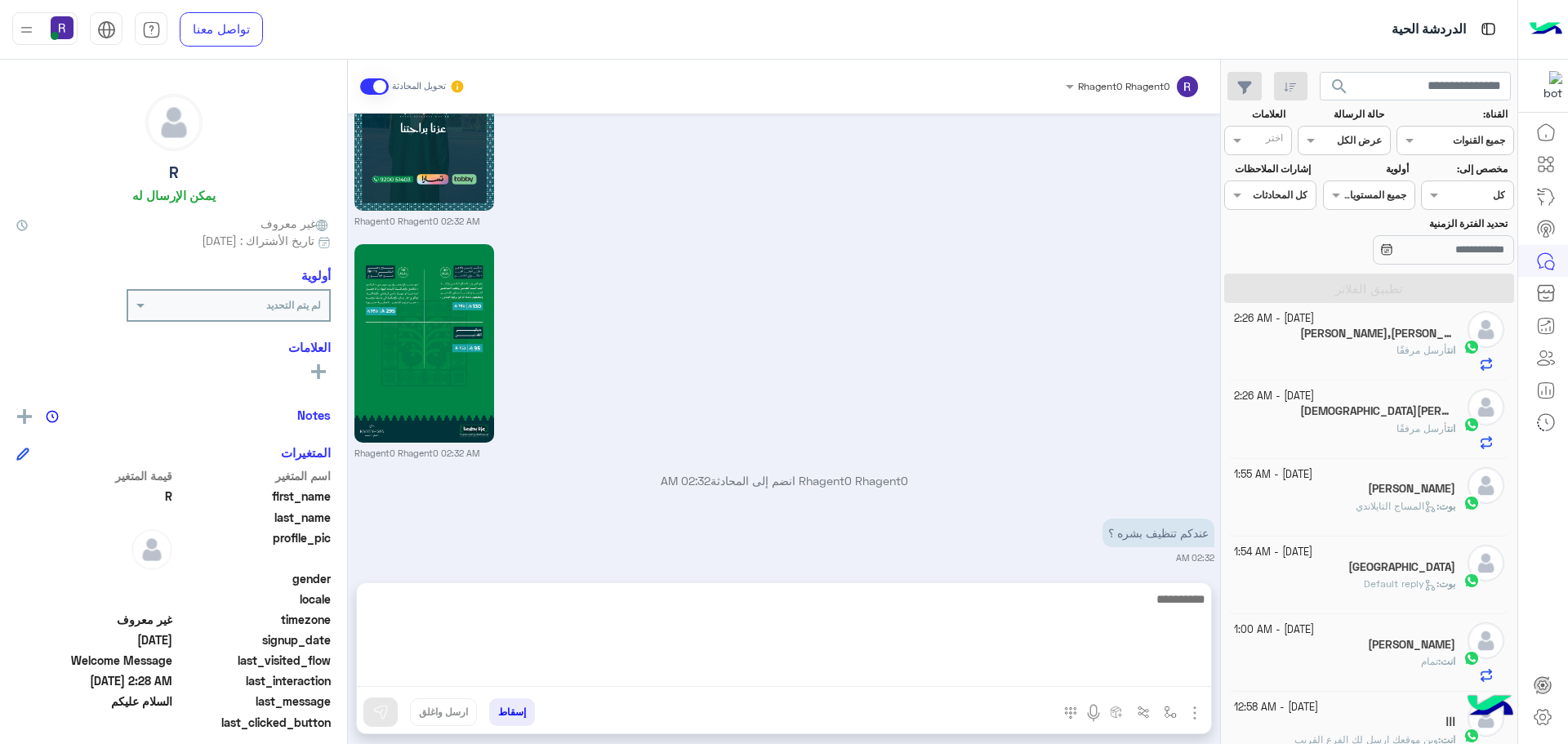
click at [1184, 681] on textarea at bounding box center [784, 637] width 854 height 98
type textarea "*****"
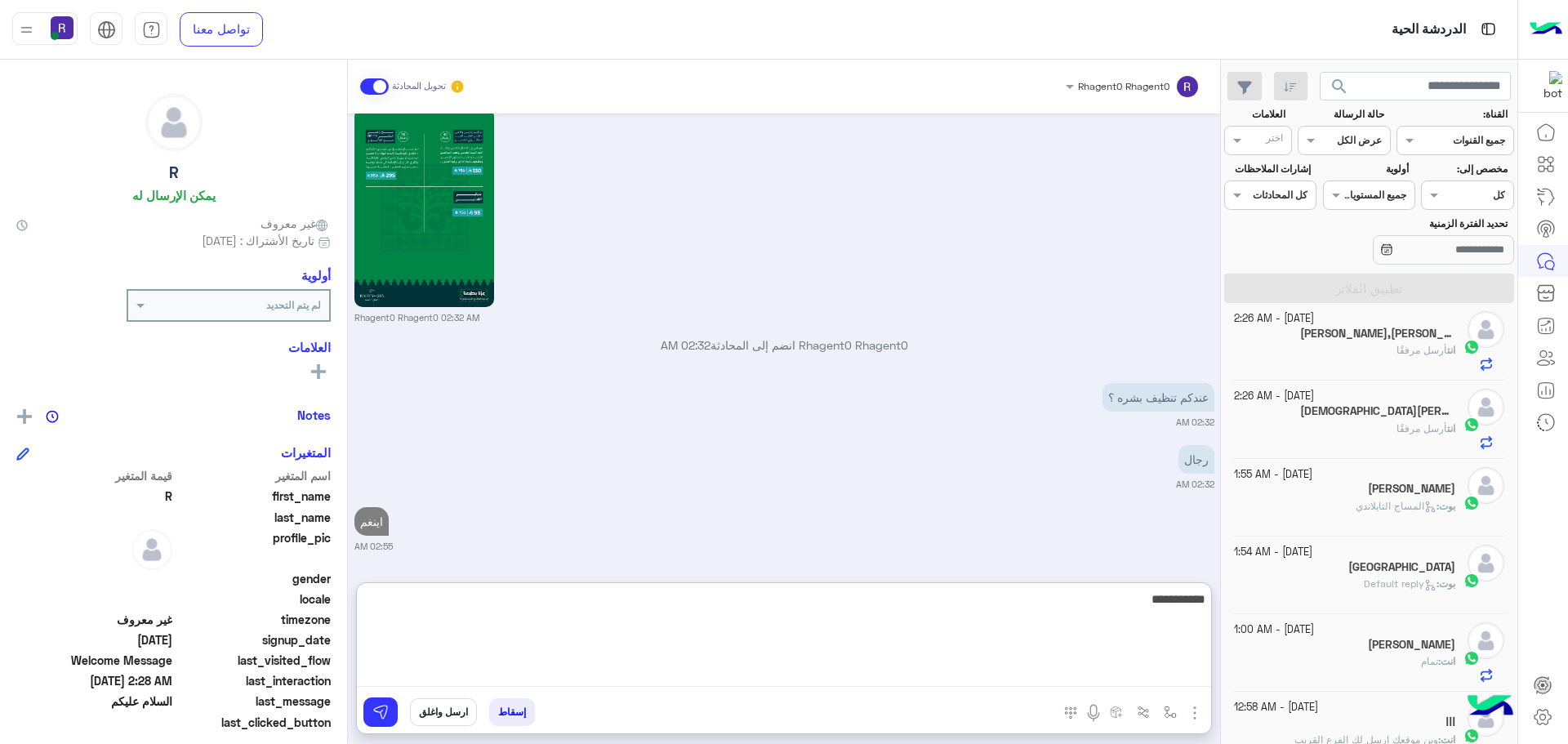
type textarea "**********"
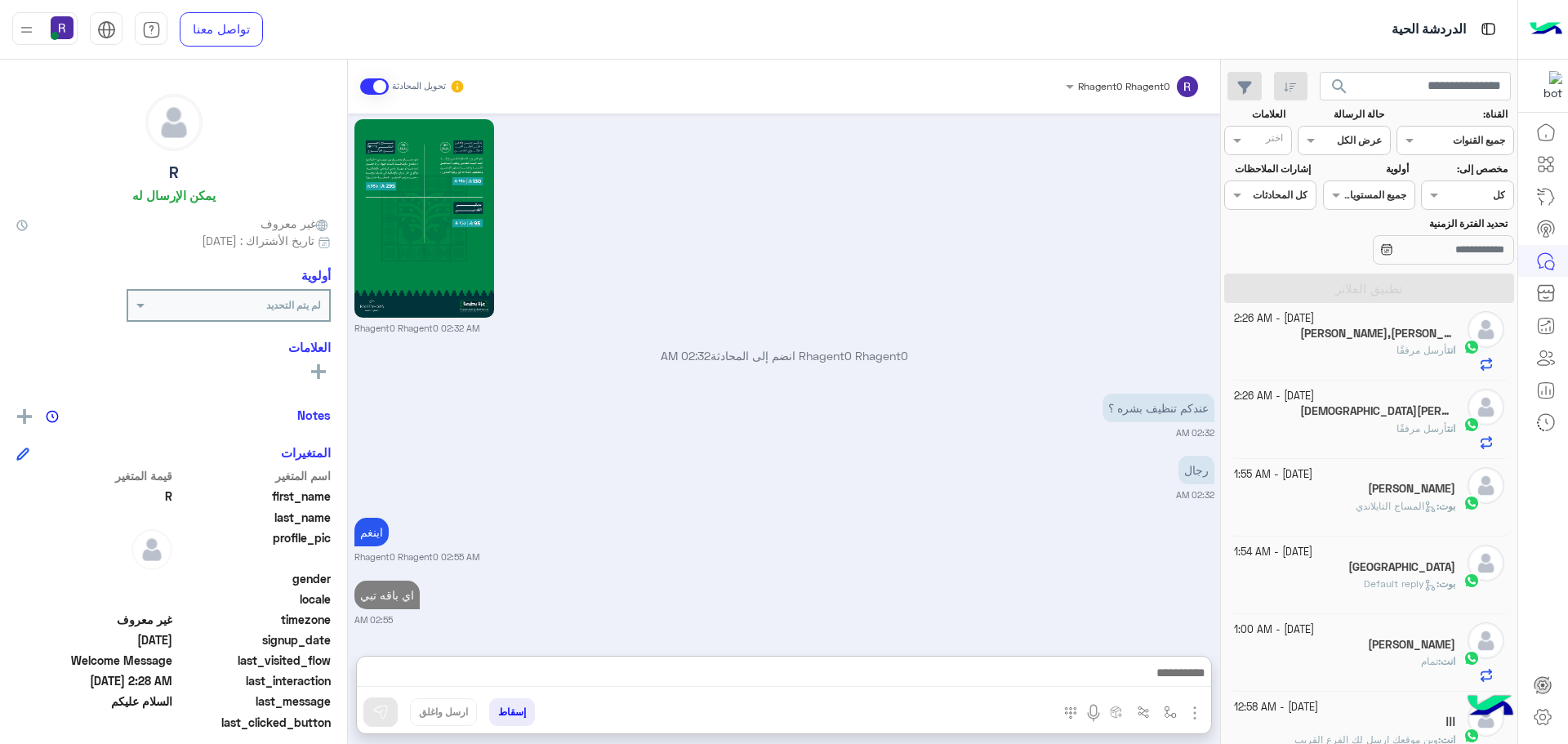
click at [1360, 418] on div "[DEMOGRAPHIC_DATA][PERSON_NAME] 🕺" at bounding box center [1345, 413] width 222 height 17
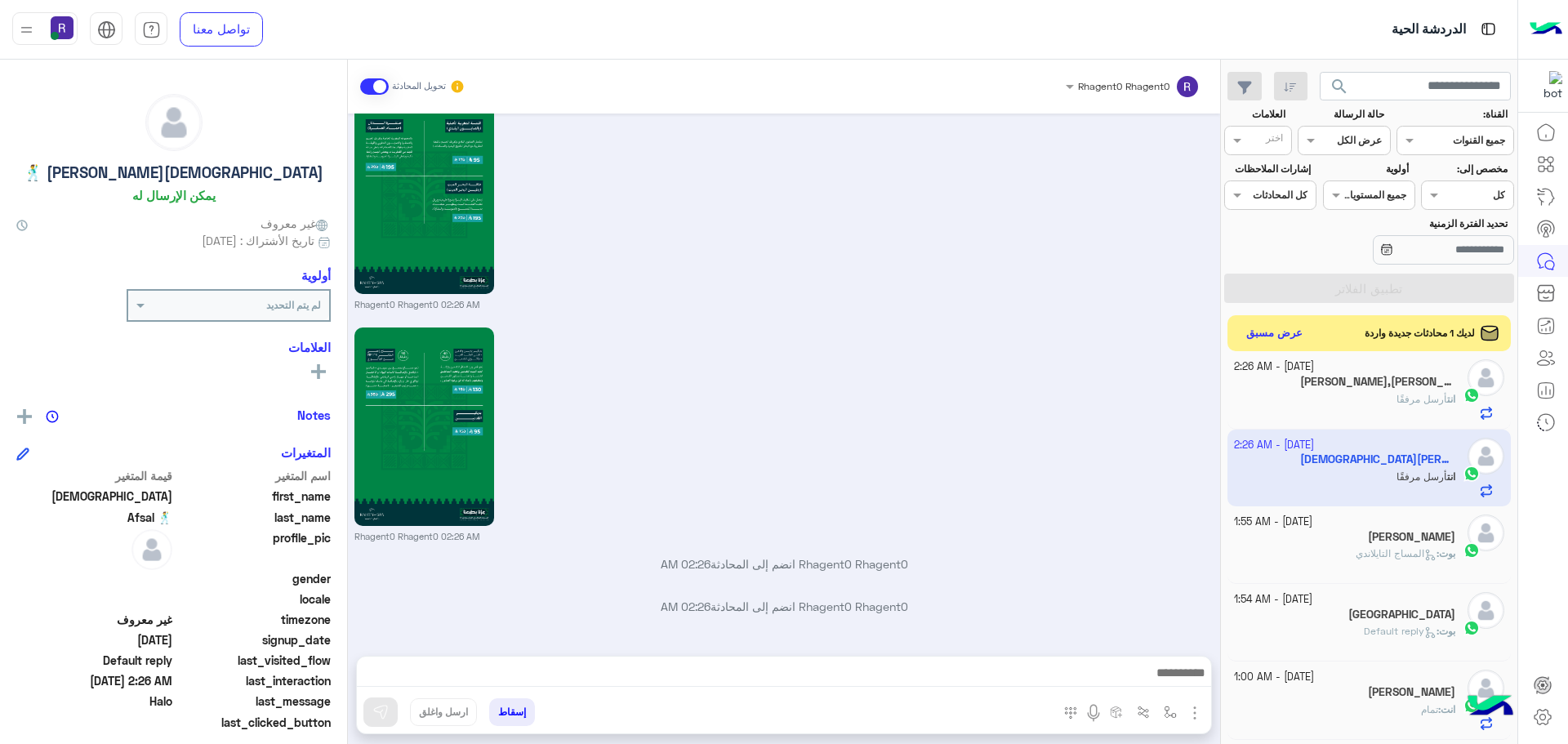
scroll to position [247, 0]
click at [1258, 328] on button "عرض مسبق" at bounding box center [1275, 332] width 69 height 22
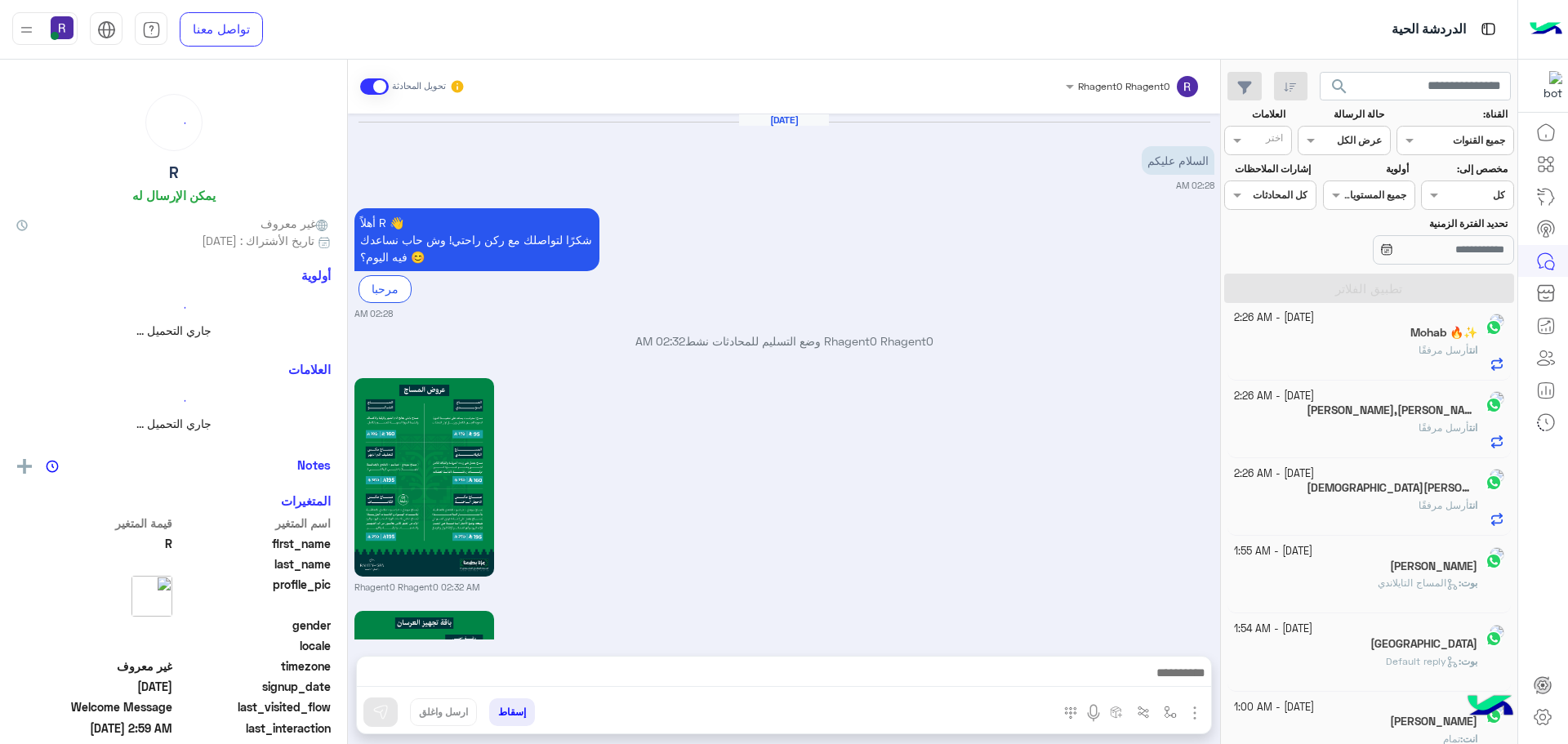
scroll to position [1946, 0]
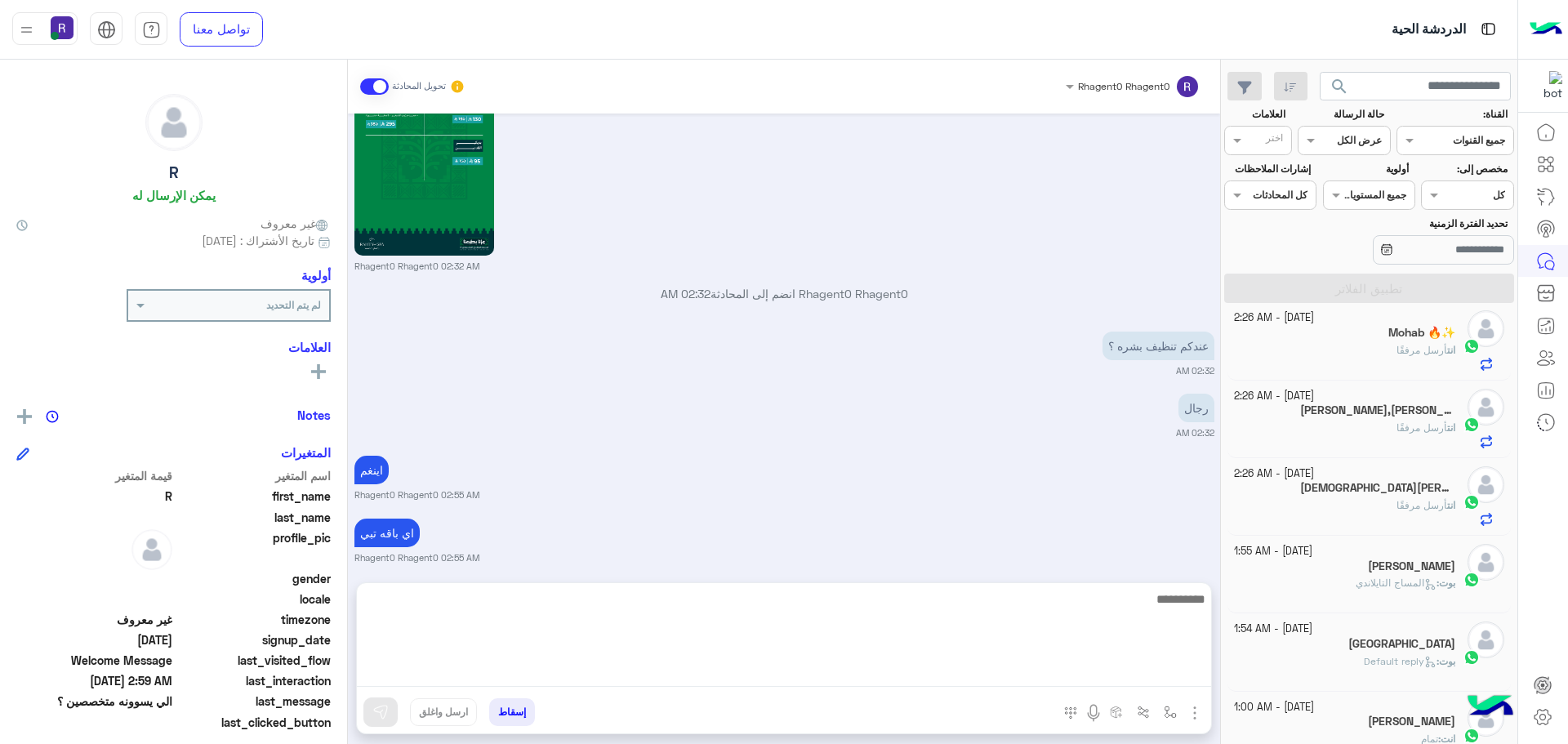
click at [901, 669] on textarea at bounding box center [784, 637] width 854 height 98
type textarea "**********"
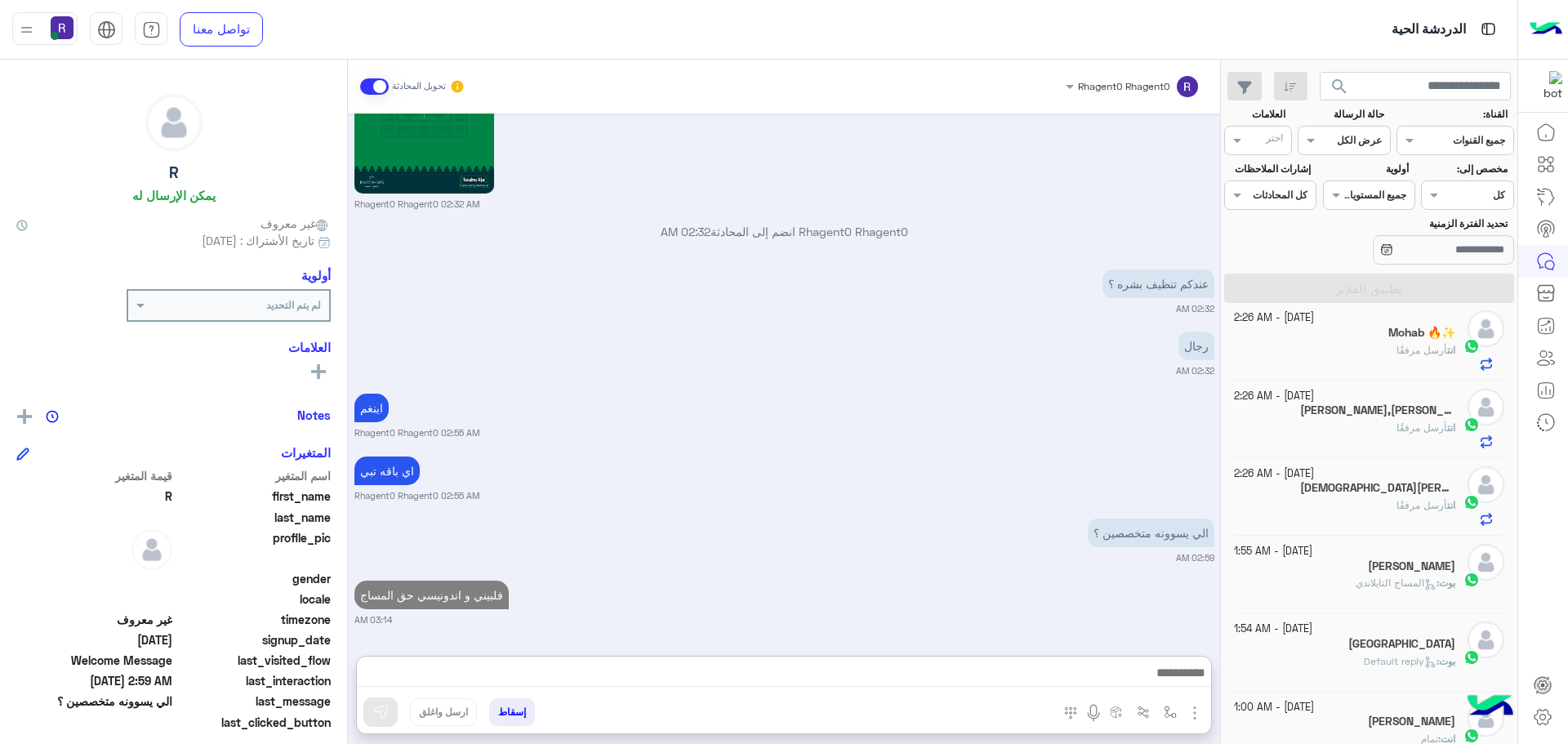
click at [1110, 453] on div "اي باقه تبي Rhagent0 Rhagent0 02:55 AM" at bounding box center [784, 477] width 860 height 49
click at [1342, 528] on div "[DATE] - 2:26 AM [PERSON_NAME] 🕺 انت أرسل مرفقًا" at bounding box center [1370, 496] width 284 height 77
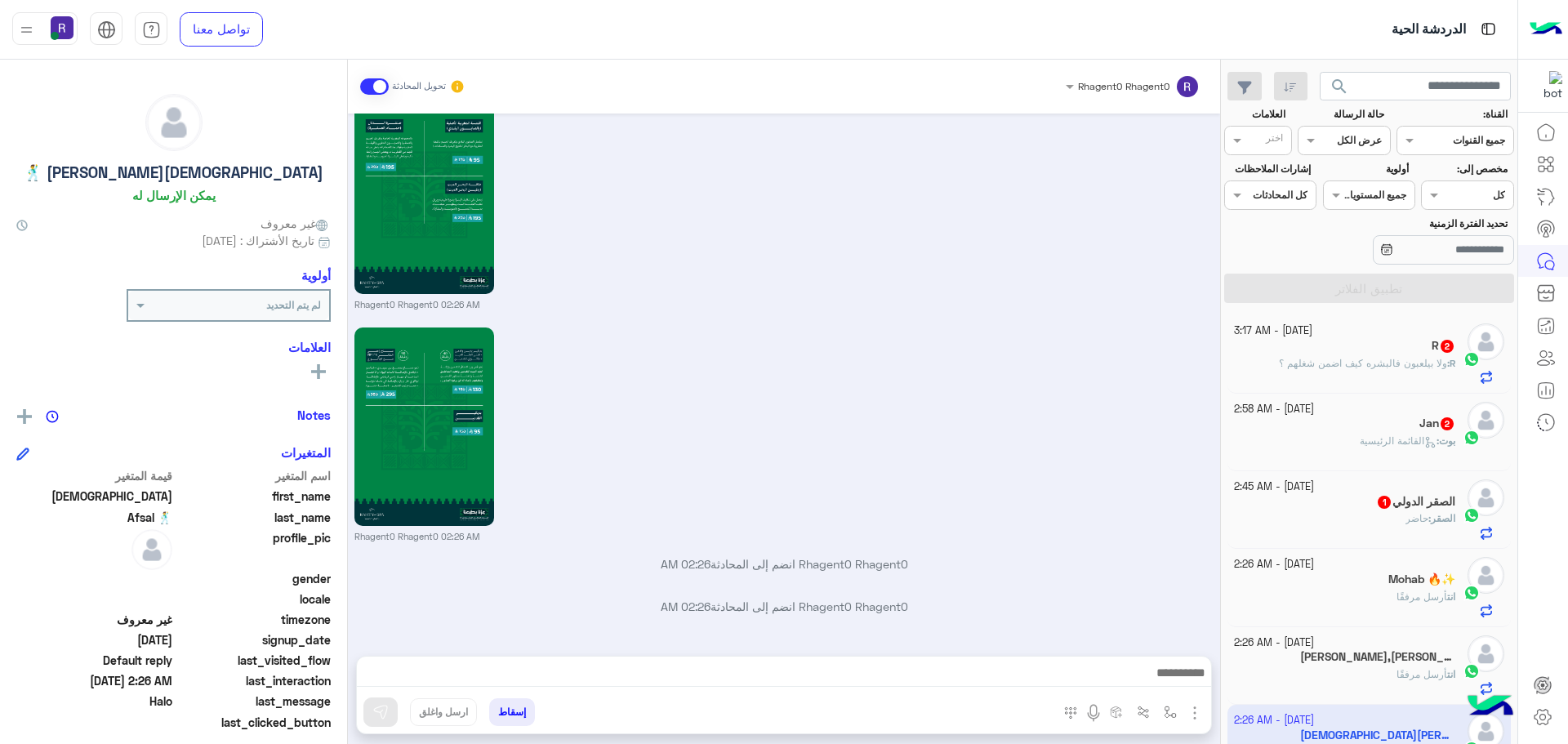
click at [1378, 516] on div "الصقر : حاضر" at bounding box center [1345, 525] width 222 height 29
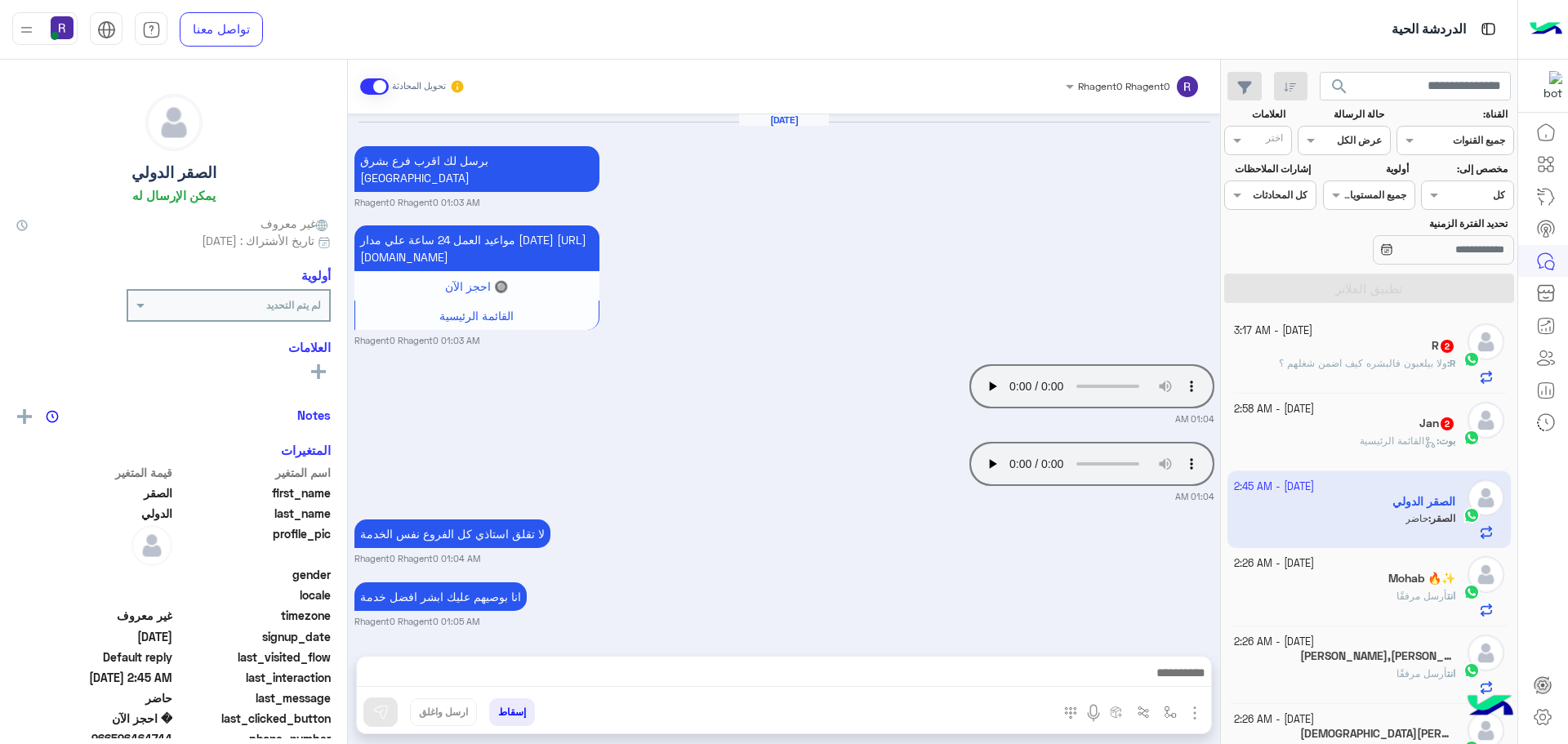
scroll to position [1006, 0]
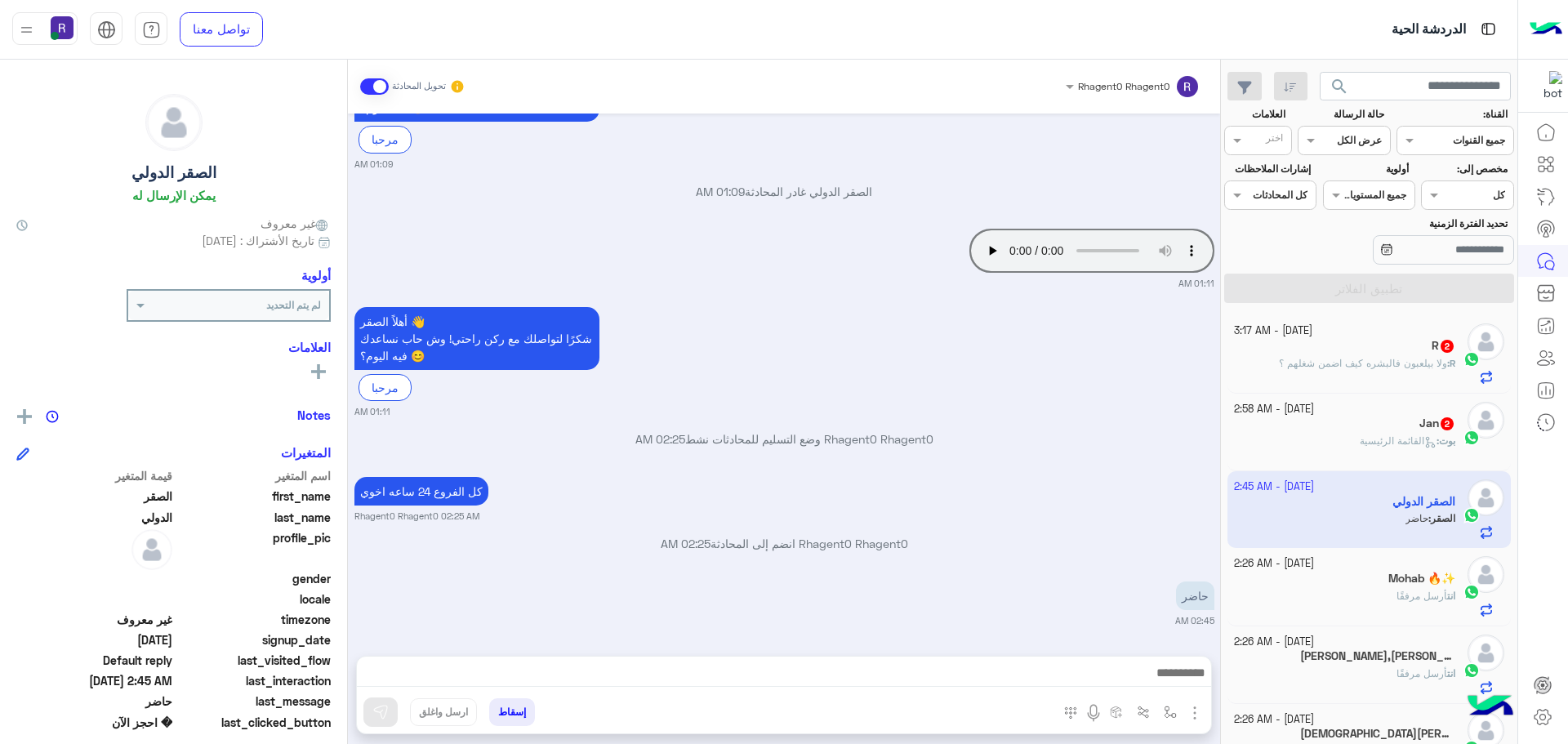
click at [1382, 435] on span "القائمة الرئيسية" at bounding box center [1398, 440] width 76 height 12
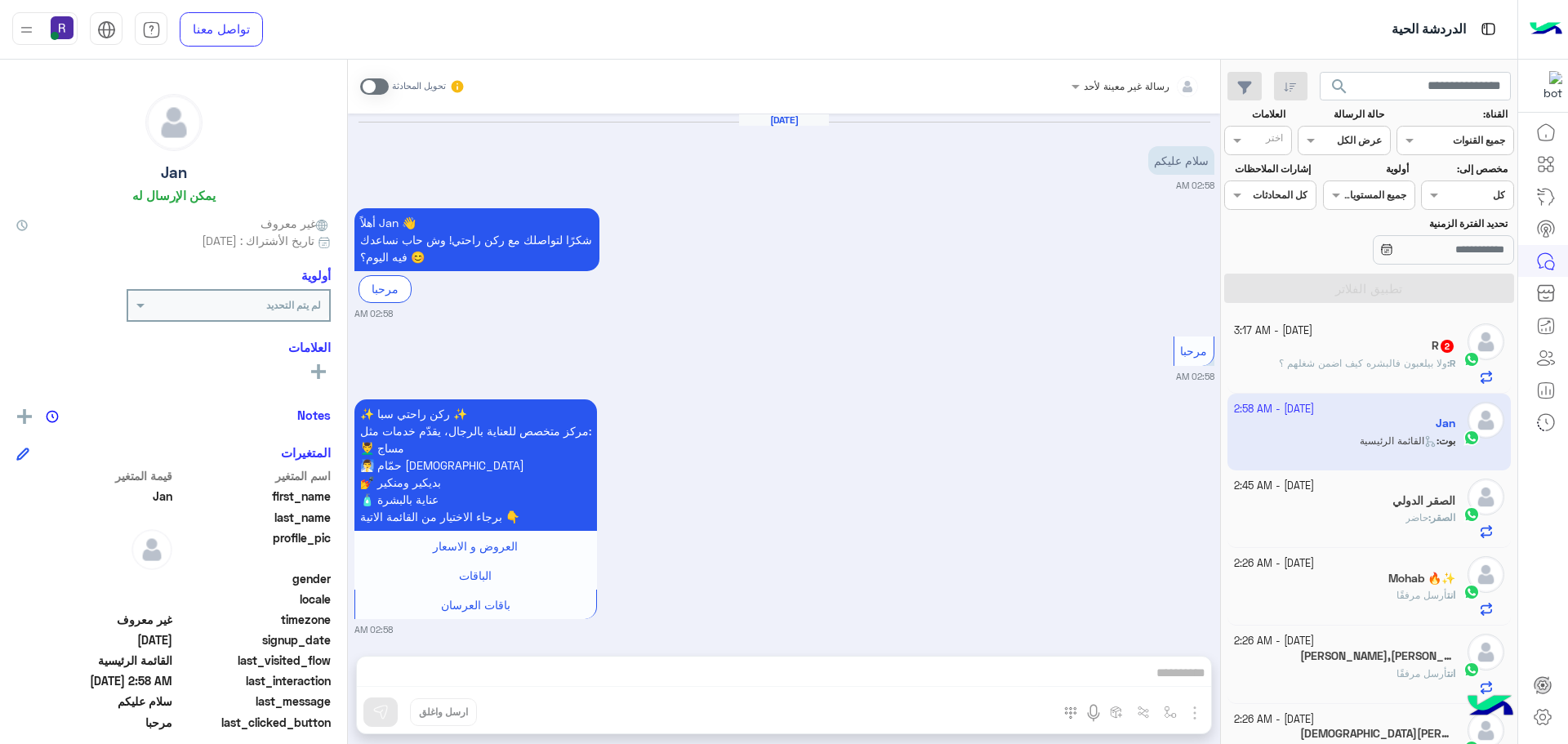
click at [381, 86] on span at bounding box center [375, 87] width 29 height 17
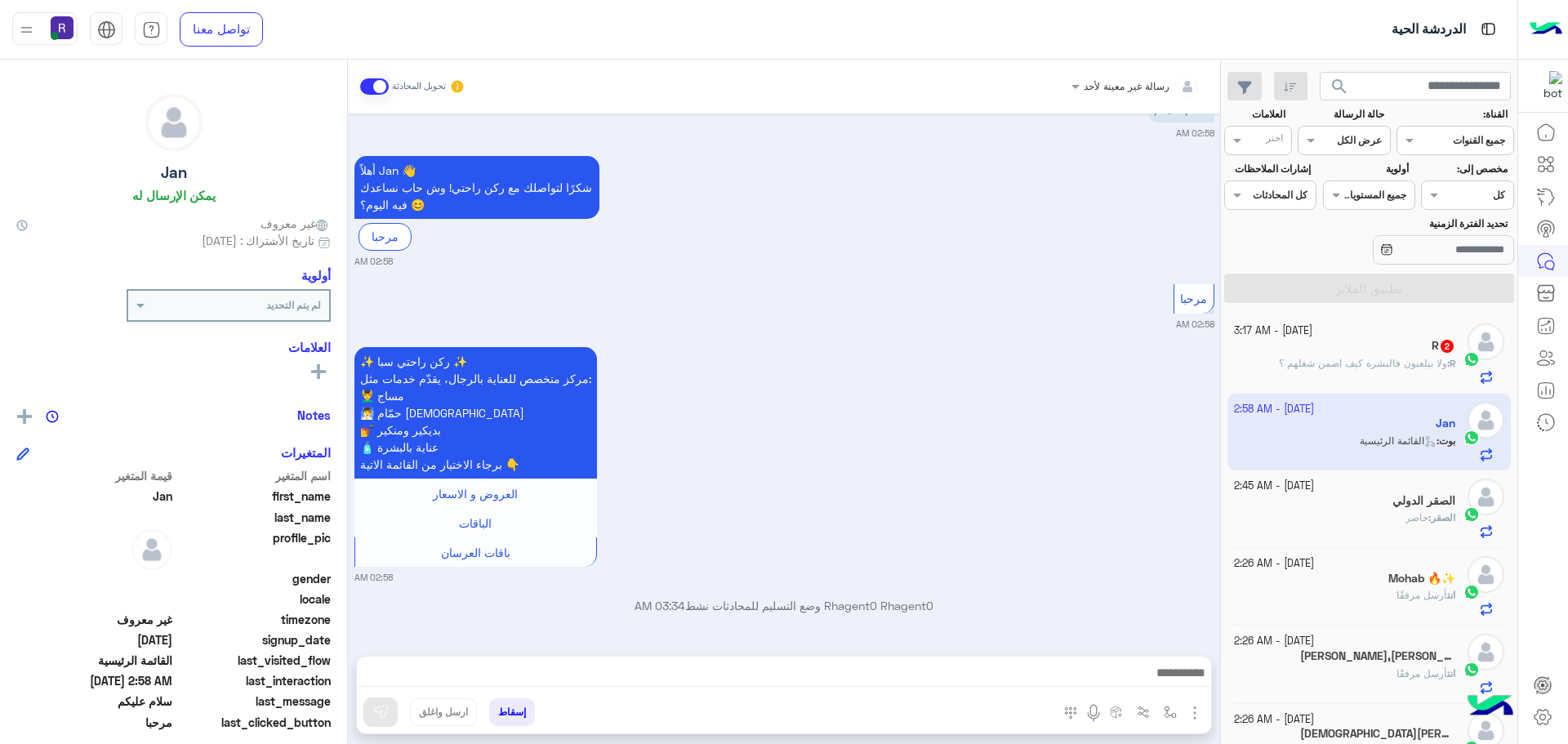
click at [1197, 707] on img "button" at bounding box center [1194, 712] width 20 height 20
click at [1175, 673] on span "الصور" at bounding box center [1163, 677] width 30 height 19
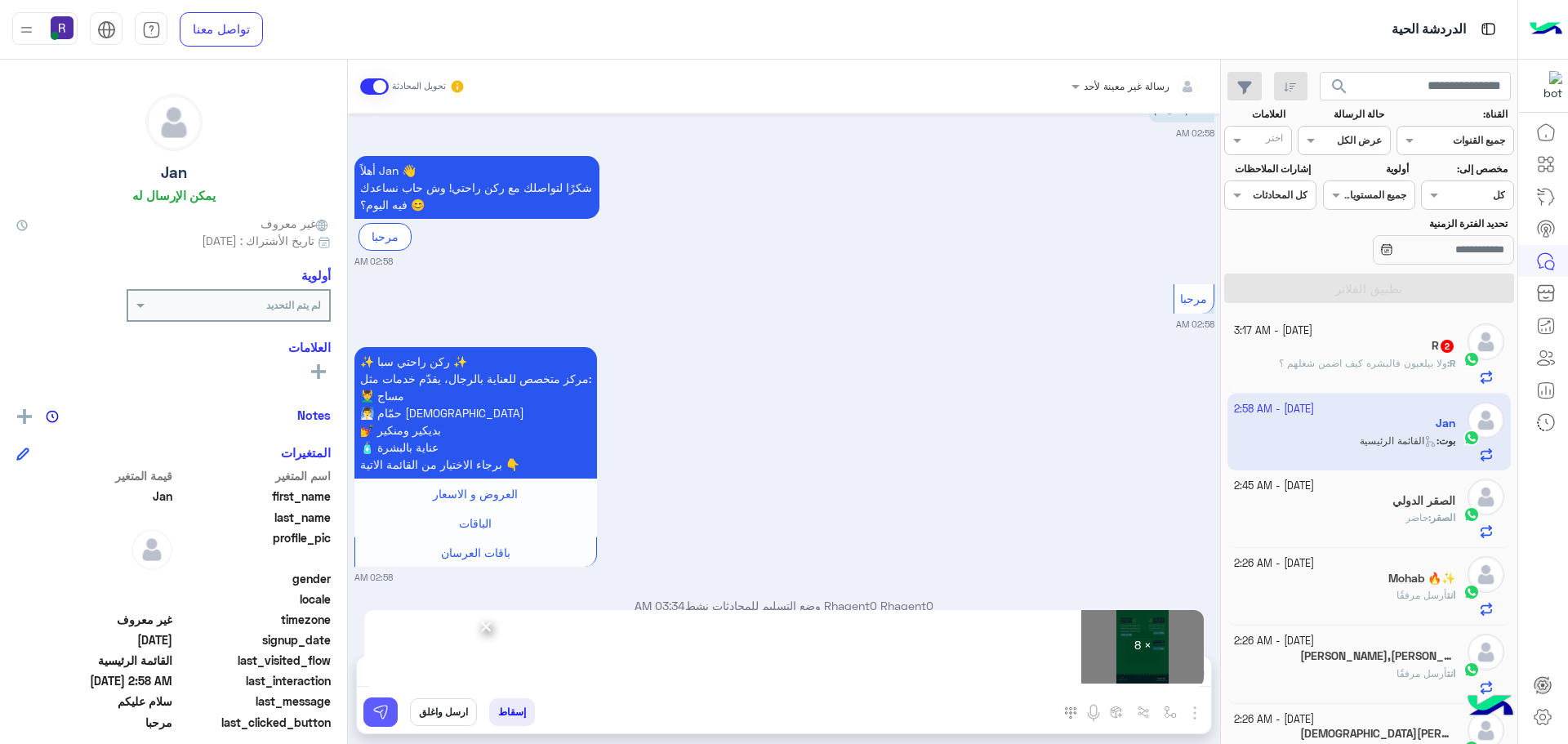
click at [377, 721] on button at bounding box center [380, 712] width 34 height 30
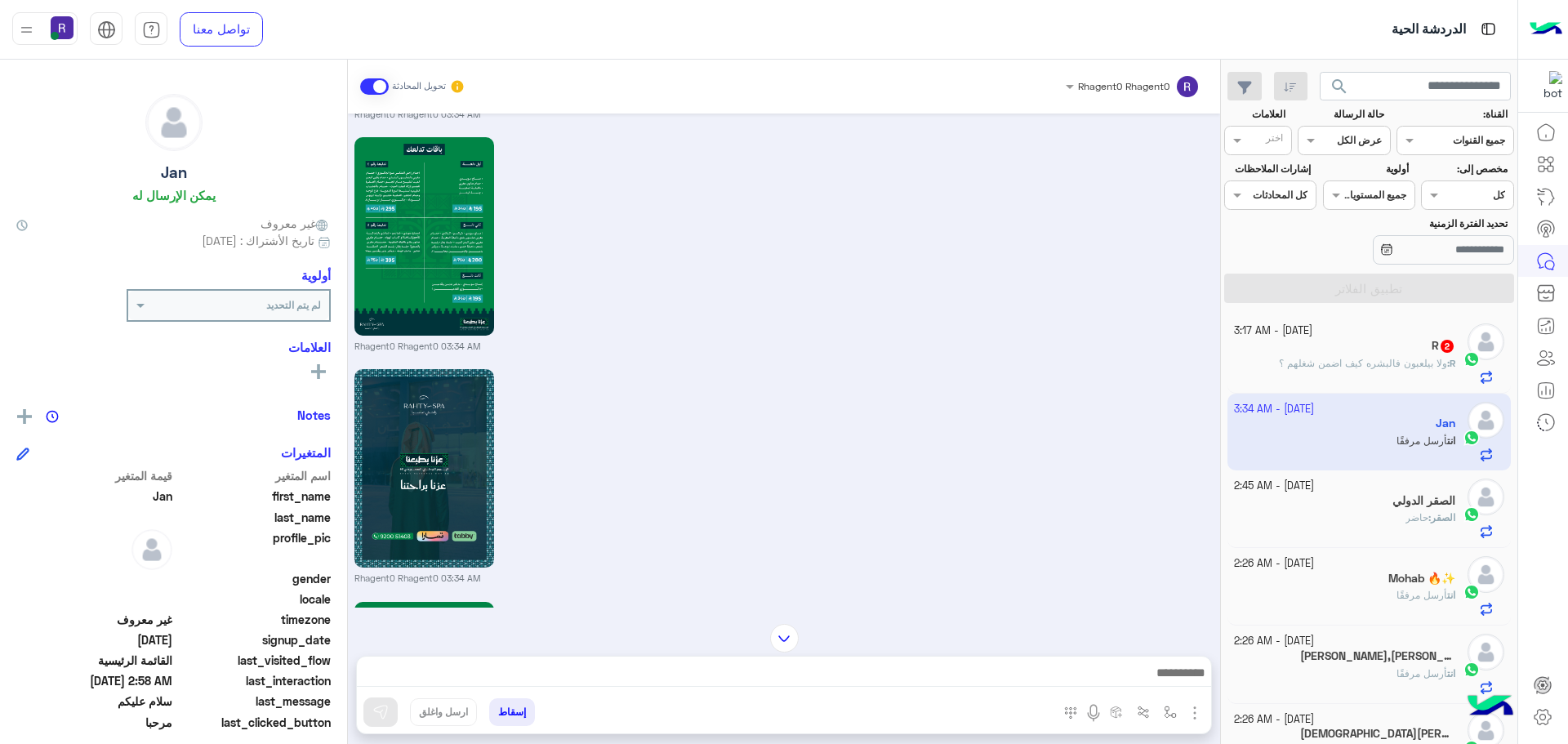
scroll to position [1951, 0]
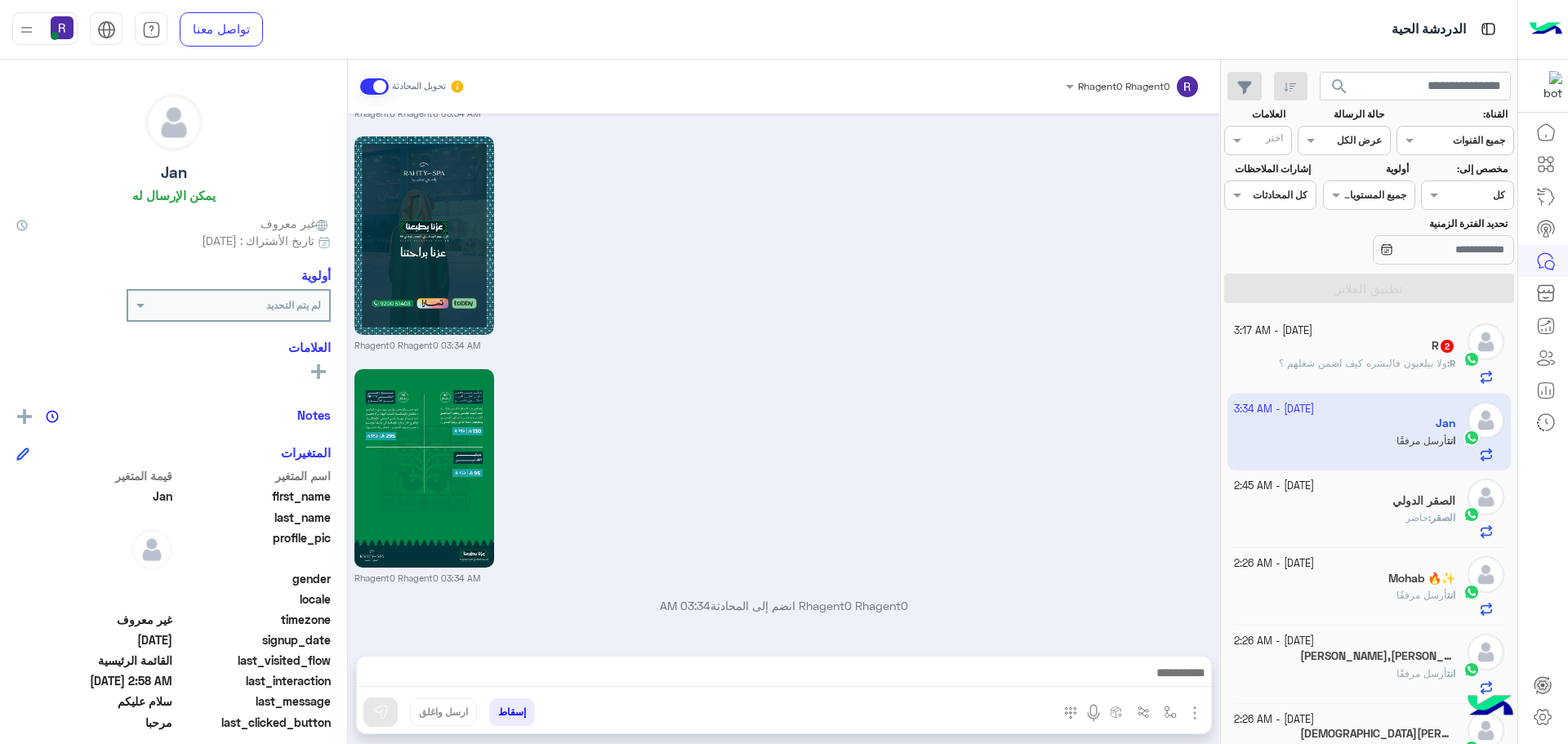
click at [1383, 350] on div "R 2" at bounding box center [1345, 347] width 222 height 17
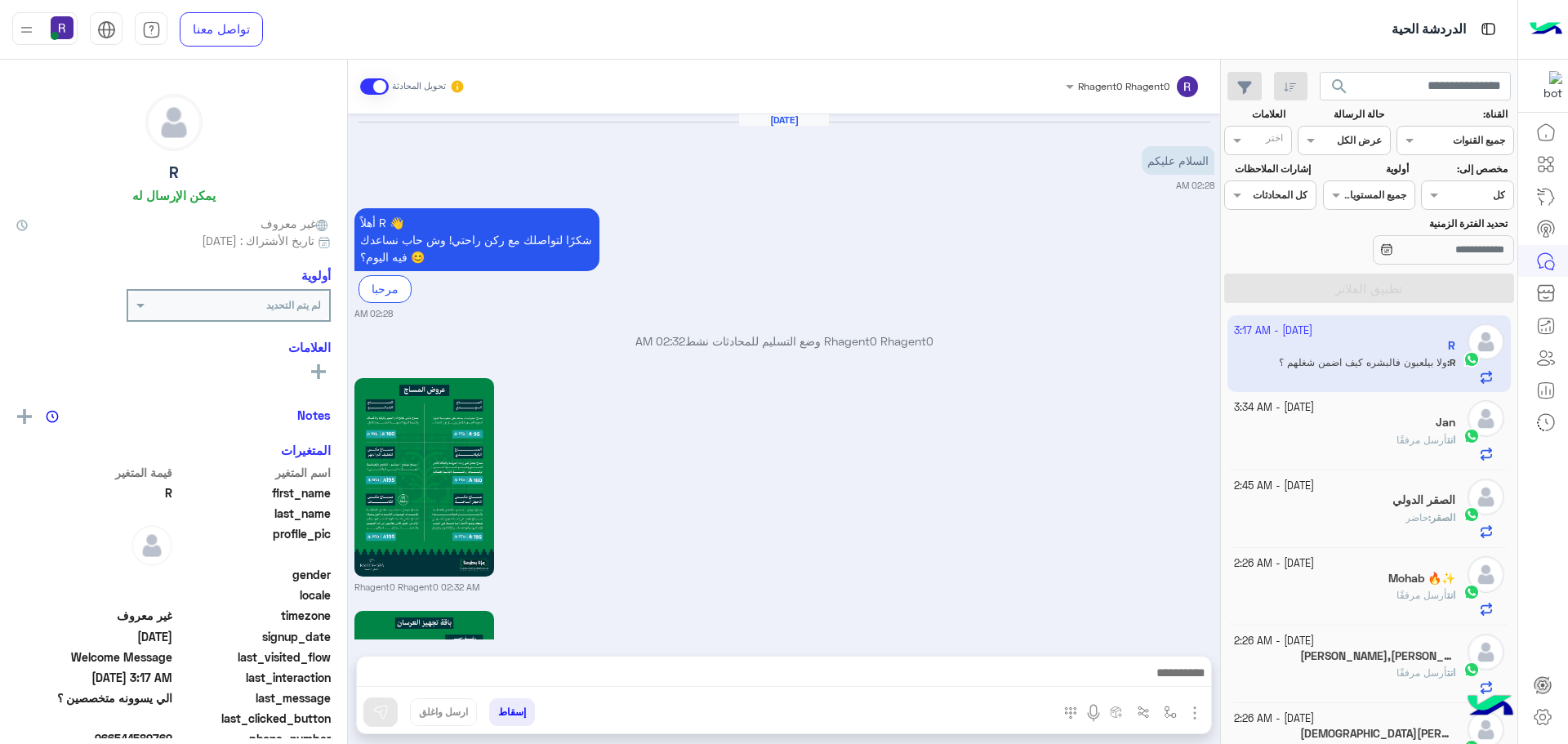
scroll to position [2133, 0]
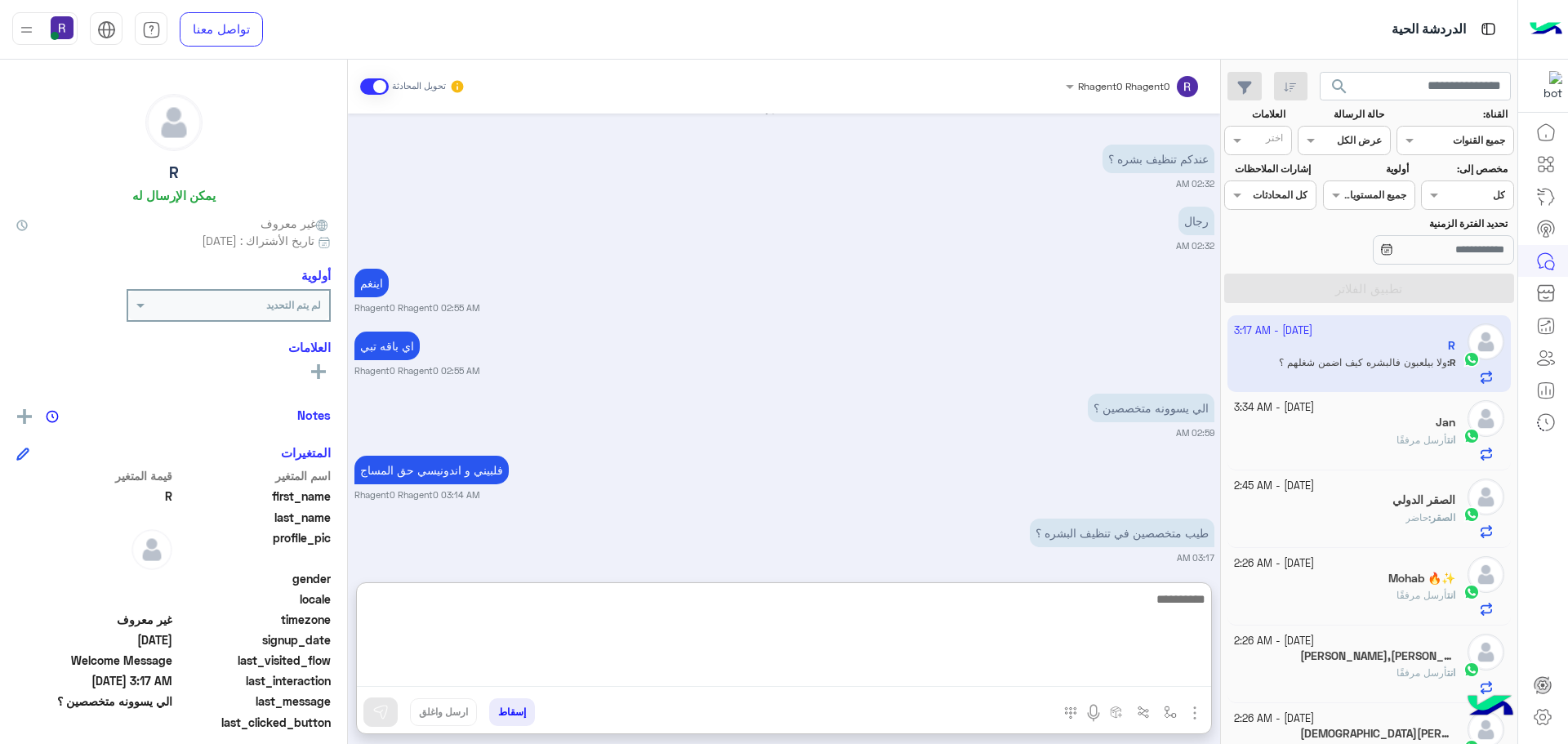
click at [973, 670] on textarea at bounding box center [784, 637] width 854 height 98
type textarea "**********"
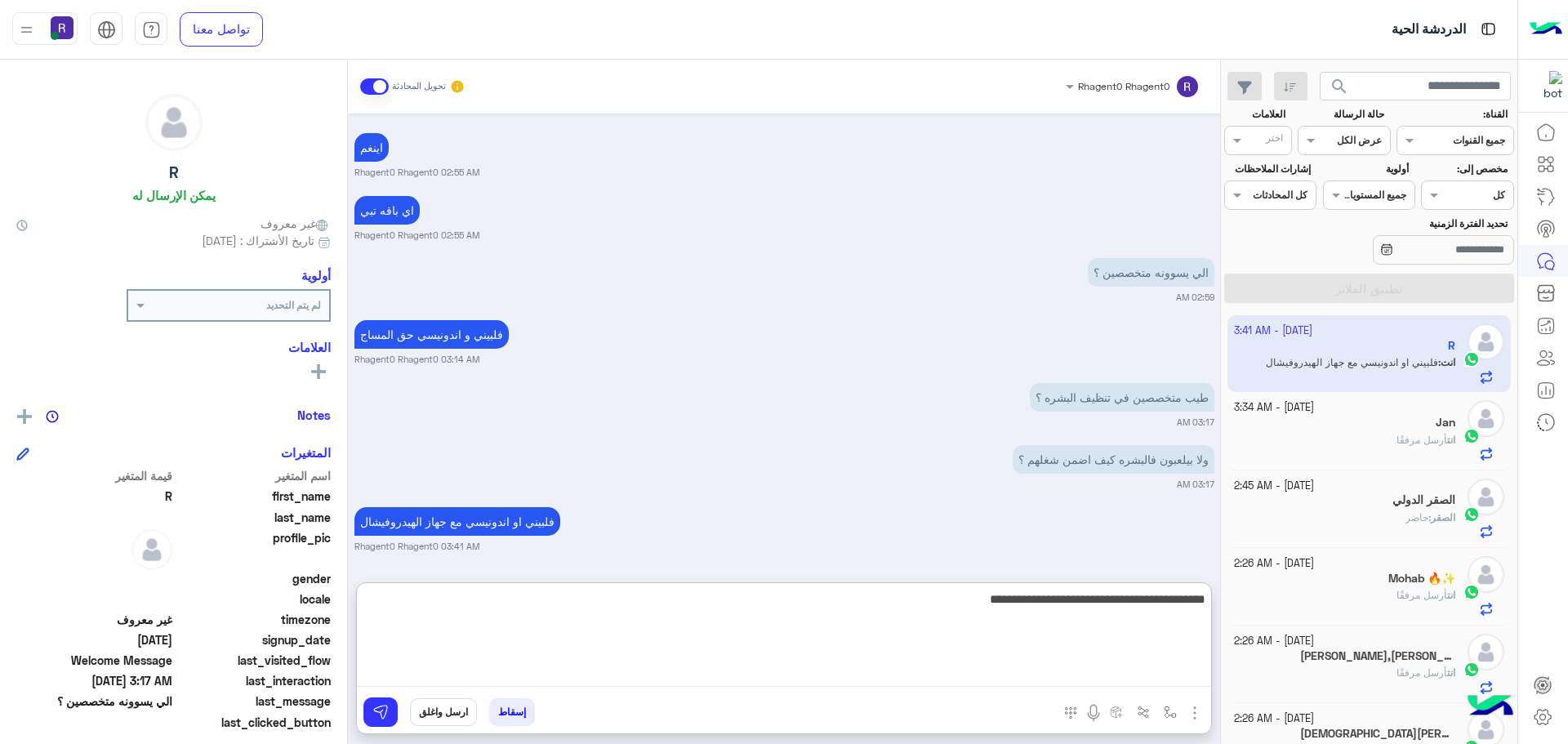
type textarea "**********"
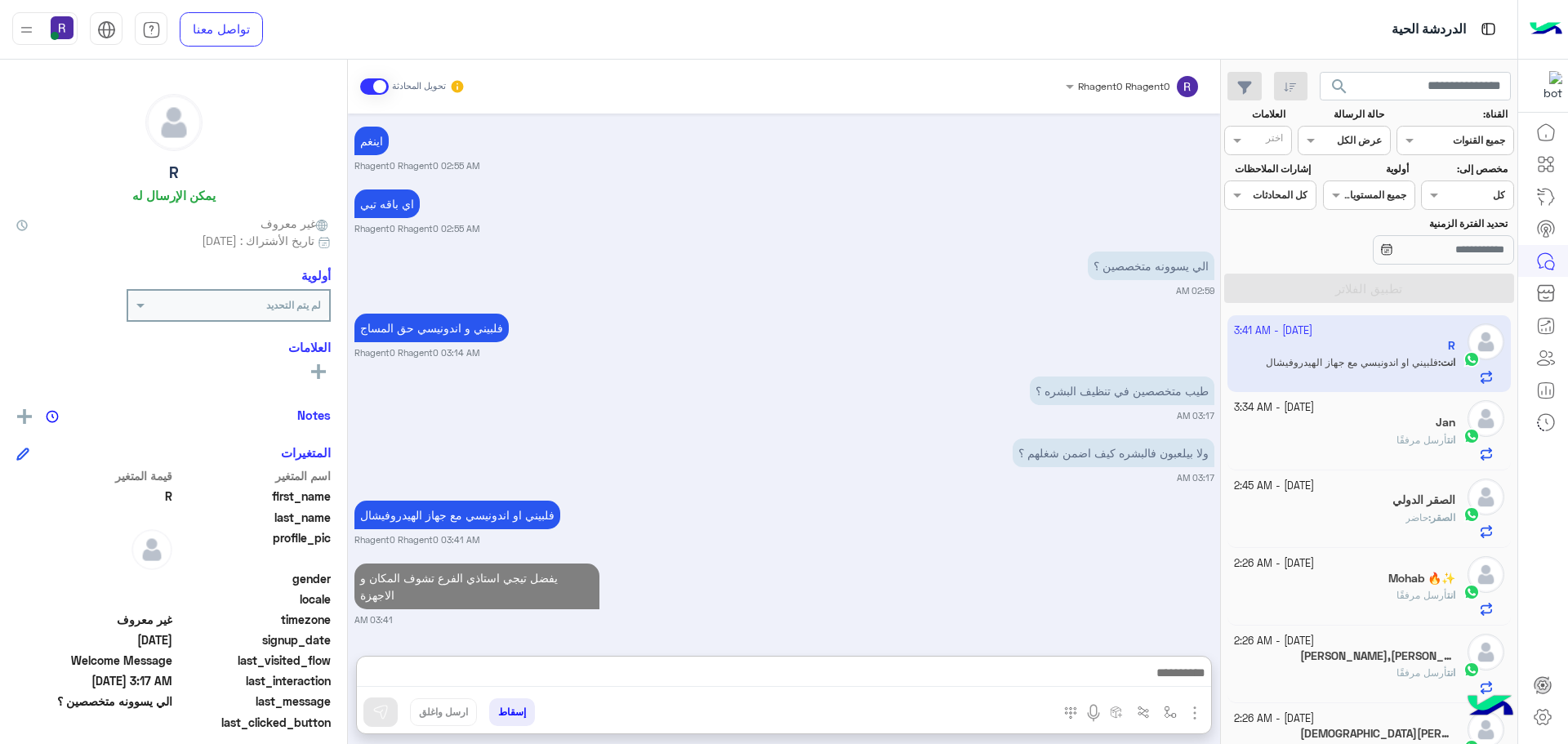
click at [1398, 454] on div "انت أرسل مرفقًا" at bounding box center [1345, 447] width 222 height 29
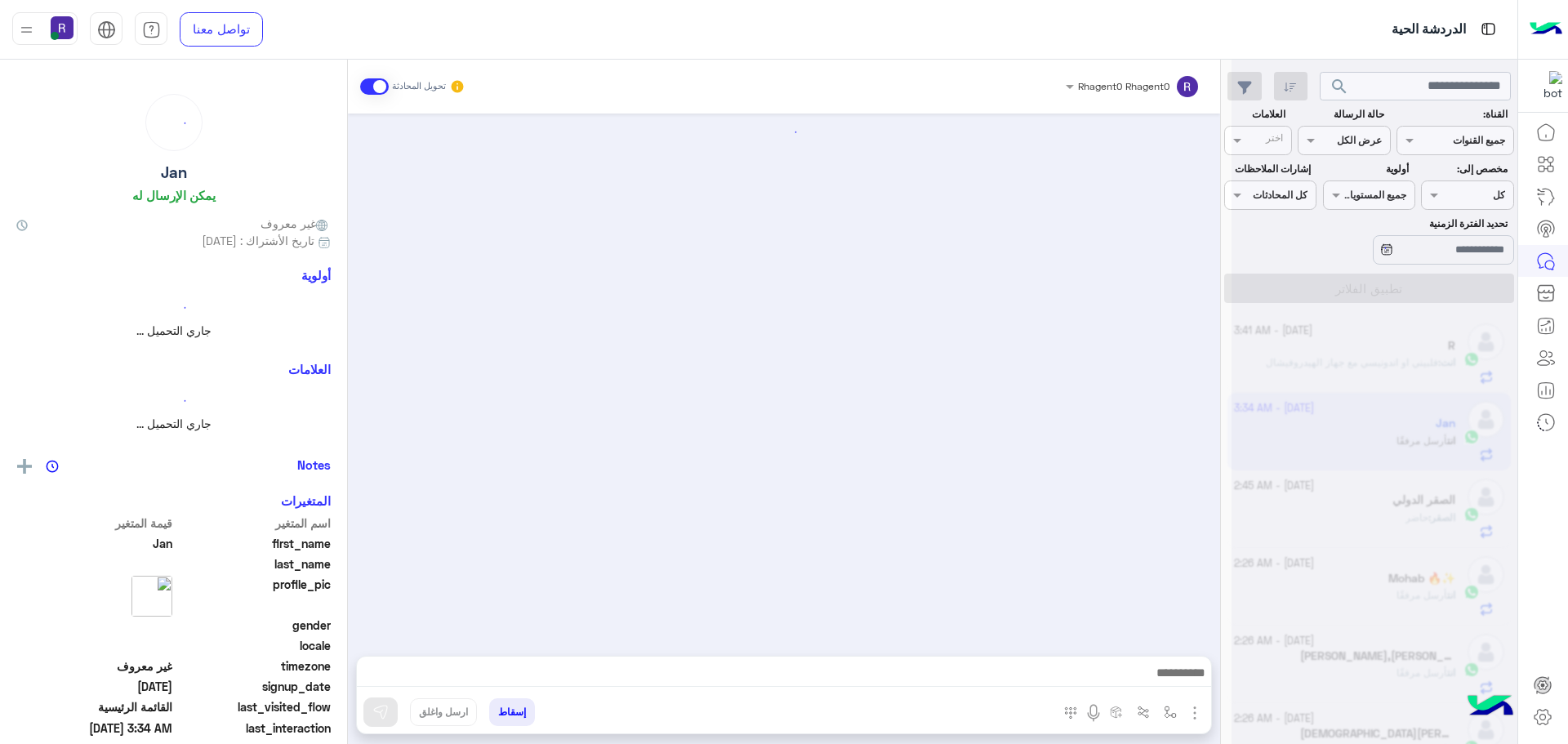
scroll to position [1951, 0]
